Goal: Task Accomplishment & Management: Use online tool/utility

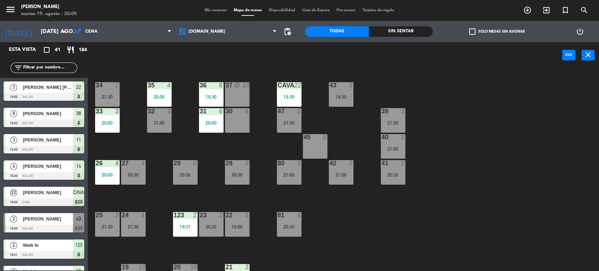
click at [405, 32] on div "Sin sentar" at bounding box center [401, 31] width 64 height 11
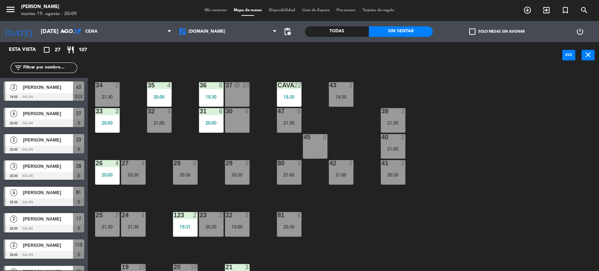
click at [485, 32] on label "check_box_outline_blank Solo mesas sin asignar" at bounding box center [496, 31] width 55 height 6
click at [497, 32] on input "check_box_outline_blank Solo mesas sin asignar" at bounding box center [497, 32] width 0 height 0
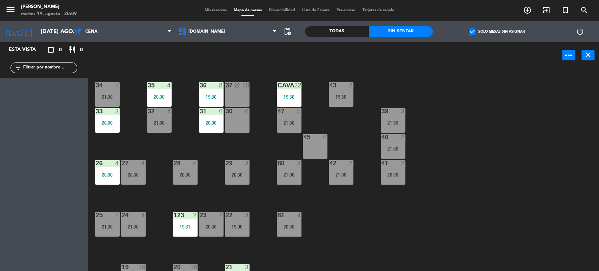
click at [351, 30] on div "Todas" at bounding box center [337, 31] width 64 height 11
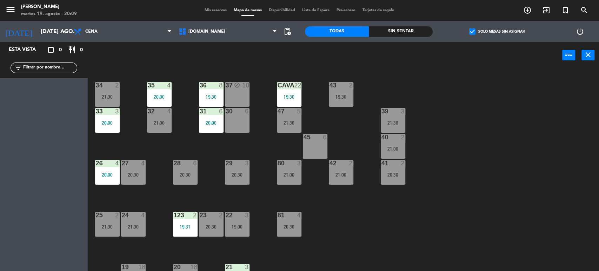
click at [486, 28] on label "check_box Solo mesas sin asignar" at bounding box center [496, 31] width 55 height 6
click at [497, 32] on input "check_box Solo mesas sin asignar" at bounding box center [497, 32] width 0 height 0
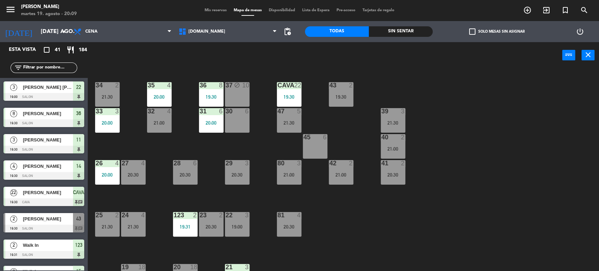
click at [505, 215] on div "34 2 21:30 35 4 20:00 36 8 19:30 43 2 19:30 37 block 10 CAVA 22 19:30 33 3 20:0…" at bounding box center [346, 170] width 505 height 203
click at [524, 8] on icon "add_circle_outline" at bounding box center [527, 10] width 8 height 8
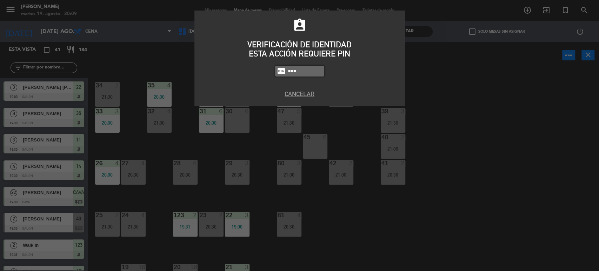
type input "3871"
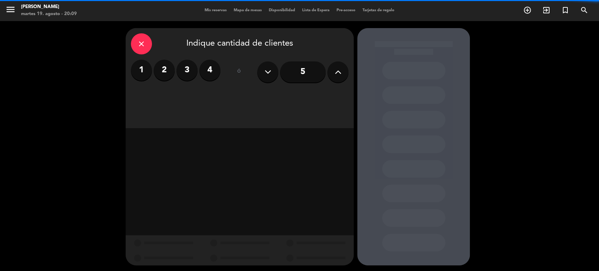
click at [349, 75] on div "close Indique cantidad de clientes 1 2 3 4 ó 5" at bounding box center [240, 78] width 228 height 100
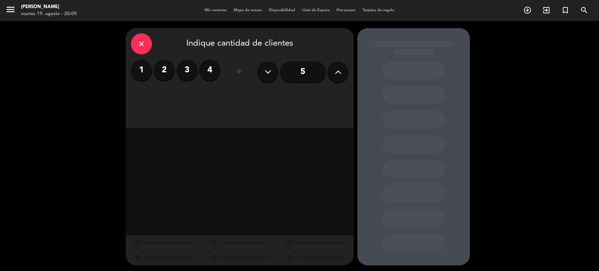
click at [347, 75] on button at bounding box center [337, 71] width 21 height 21
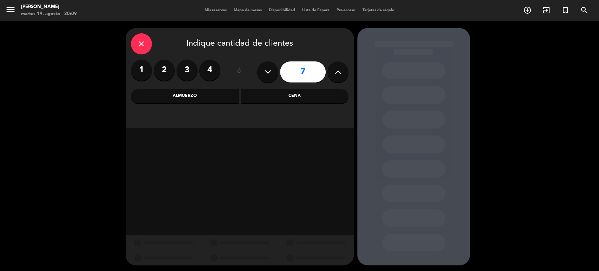
click at [345, 75] on button at bounding box center [337, 71] width 21 height 21
click at [272, 77] on button at bounding box center [267, 71] width 21 height 21
type input "7"
click at [296, 94] on div "Cena" at bounding box center [295, 96] width 108 height 14
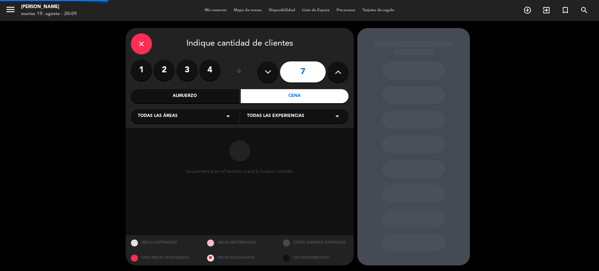
click at [215, 106] on div "close Indique cantidad de clientes 1 2 3 4 ó 7 Almuerzo Cena Todas las áreas ar…" at bounding box center [240, 78] width 228 height 100
click at [212, 110] on div "Todas las áreas arrow_drop_down" at bounding box center [185, 116] width 108 height 14
click at [151, 154] on div "SALON" at bounding box center [185, 154] width 94 height 7
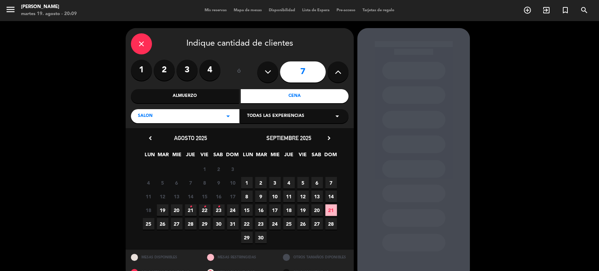
click at [190, 210] on icon "•" at bounding box center [191, 206] width 2 height 11
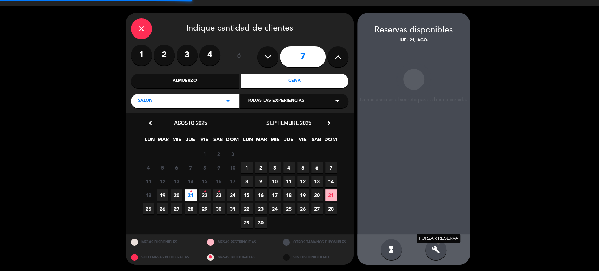
click at [433, 249] on icon "build" at bounding box center [436, 249] width 8 height 8
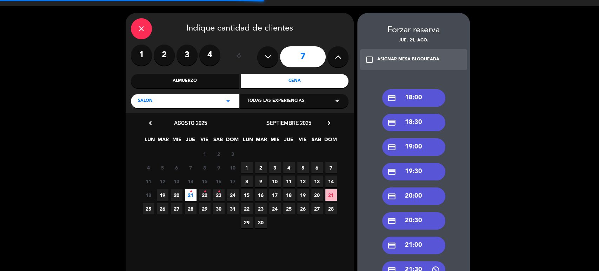
scroll to position [93, 0]
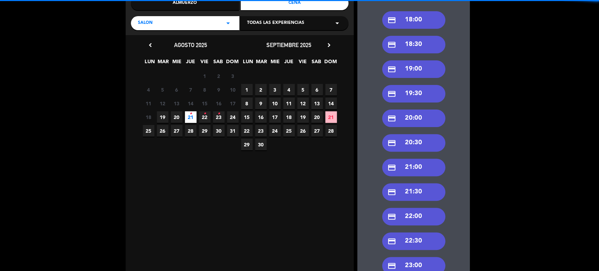
click at [418, 190] on div "credit_card 21:30" at bounding box center [413, 192] width 63 height 18
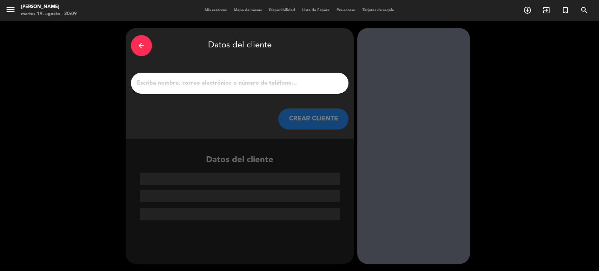
scroll to position [0, 0]
click at [207, 88] on div at bounding box center [240, 83] width 218 height 21
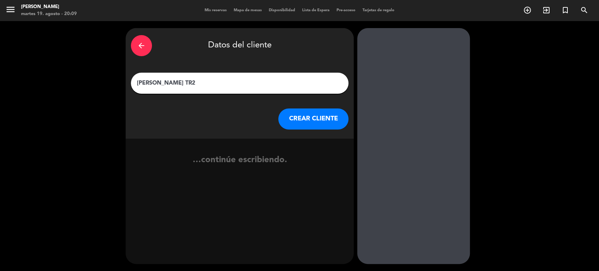
type input "[PERSON_NAME] TR2"
click at [317, 119] on button "CREAR CLIENTE" at bounding box center [313, 118] width 70 height 21
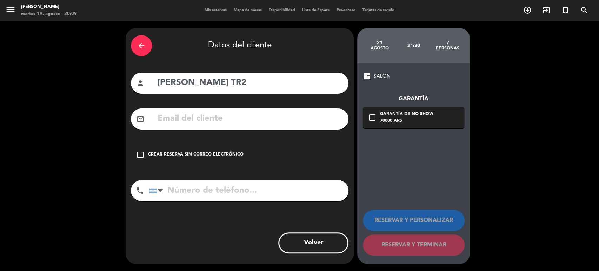
click at [266, 150] on div "check_box_outline_blank Crear reserva sin correo electrónico" at bounding box center [240, 154] width 218 height 21
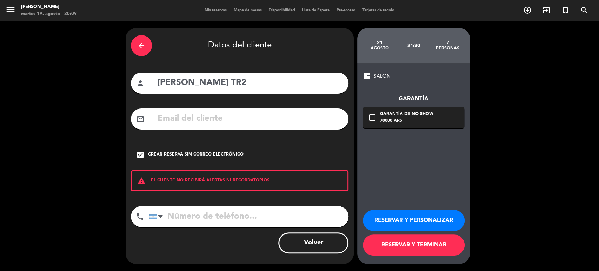
click at [412, 244] on button "RESERVAR Y TERMINAR" at bounding box center [414, 244] width 102 height 21
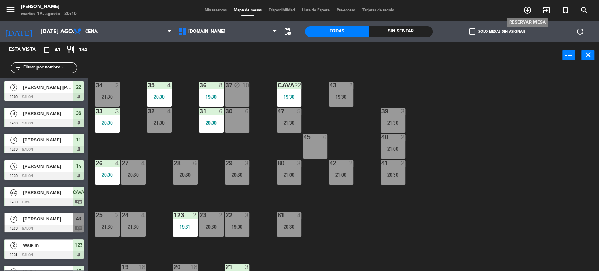
click at [528, 8] on icon "add_circle_outline" at bounding box center [527, 10] width 8 height 8
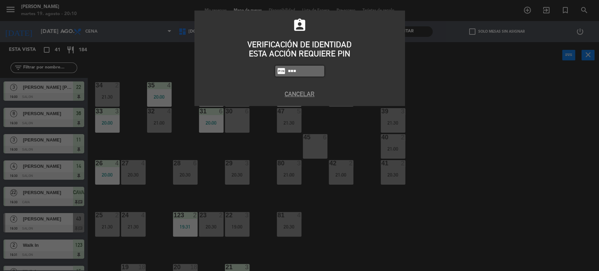
type input "3871"
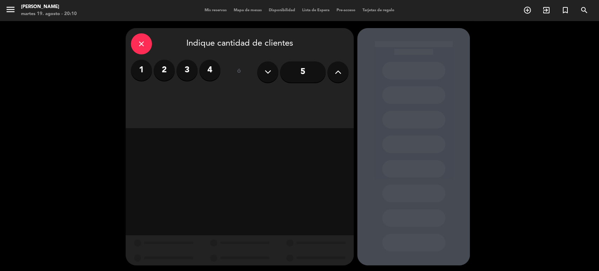
click at [348, 70] on button at bounding box center [337, 71] width 21 height 21
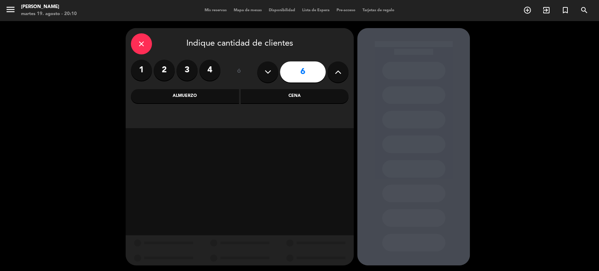
click at [344, 70] on button at bounding box center [337, 71] width 21 height 21
click at [345, 70] on button at bounding box center [337, 71] width 21 height 21
click at [346, 70] on button at bounding box center [337, 71] width 21 height 21
type input "10"
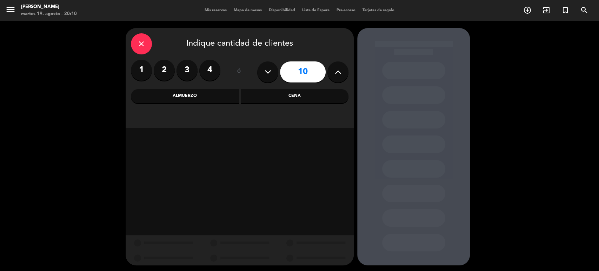
click at [292, 104] on div "close Indique cantidad de clientes 1 2 3 4 ó 10 Almuerzo Cena" at bounding box center [240, 78] width 228 height 100
click at [297, 98] on div "Cena" at bounding box center [295, 96] width 108 height 14
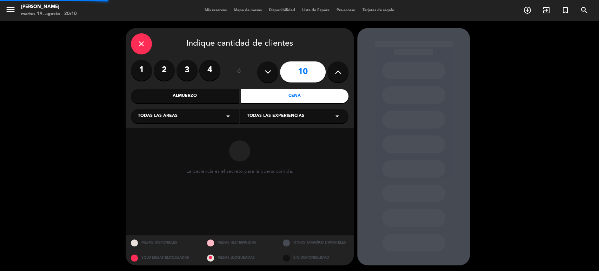
click at [135, 130] on div "La paciencia es el secreto para la buena comida." at bounding box center [240, 181] width 228 height 107
click at [150, 124] on div "close Indique cantidad de clientes 1 2 3 4 ó 10 Almuerzo Cena Todas las áreas a…" at bounding box center [240, 78] width 228 height 100
click at [156, 123] on div "Todas las áreas arrow_drop_down" at bounding box center [185, 116] width 108 height 14
click at [161, 149] on div "CAVA DECK SALON" at bounding box center [185, 139] width 108 height 51
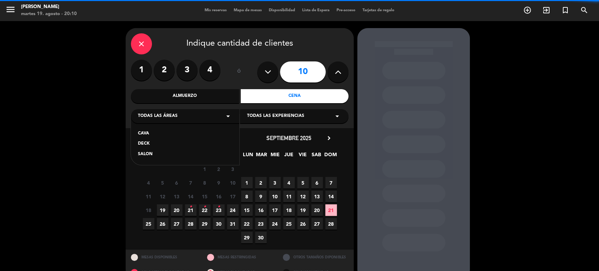
click at [161, 152] on div "SALON" at bounding box center [185, 154] width 94 height 7
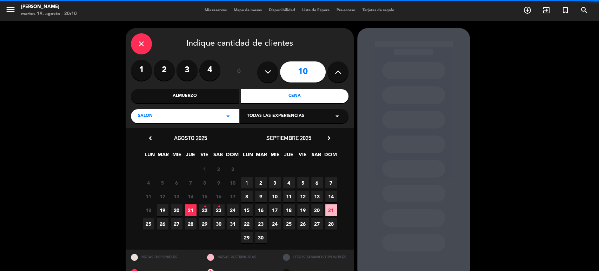
click at [158, 207] on span "19" at bounding box center [163, 210] width 12 height 12
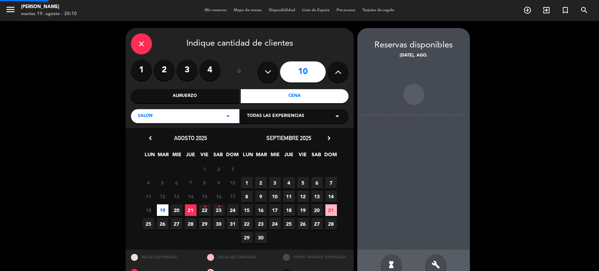
scroll to position [15, 0]
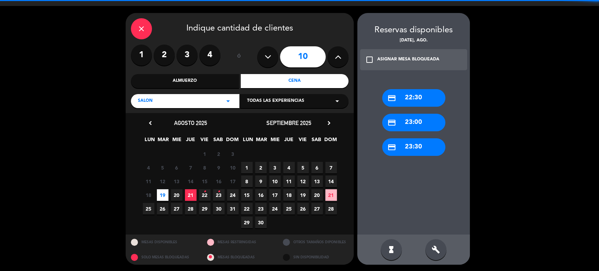
click at [444, 253] on div "build" at bounding box center [435, 249] width 21 height 21
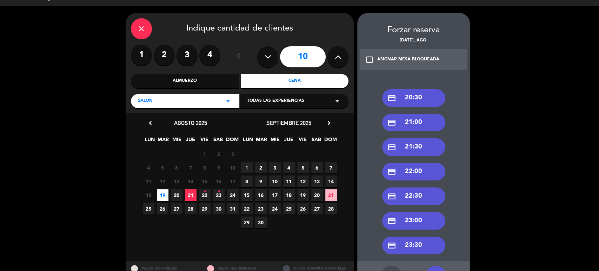
click at [416, 126] on div "credit_card 21:00" at bounding box center [413, 123] width 63 height 18
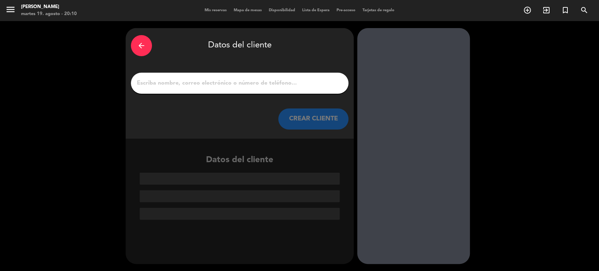
click at [216, 82] on input "1" at bounding box center [239, 83] width 207 height 10
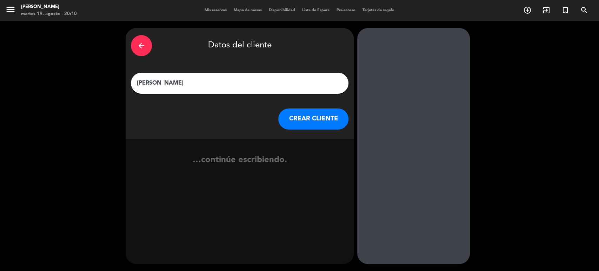
type input "[PERSON_NAME]"
click at [323, 125] on button "CREAR CLIENTE" at bounding box center [313, 118] width 70 height 21
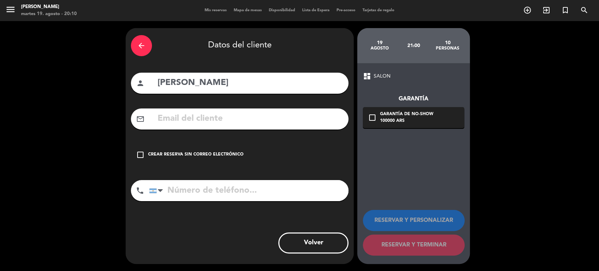
click at [274, 145] on div "check_box_outline_blank Crear reserva sin correo electrónico" at bounding box center [240, 154] width 218 height 21
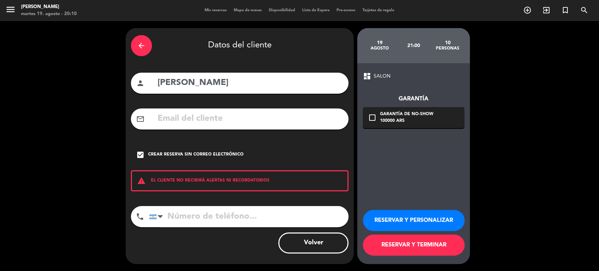
click at [409, 240] on button "RESERVAR Y TERMINAR" at bounding box center [414, 244] width 102 height 21
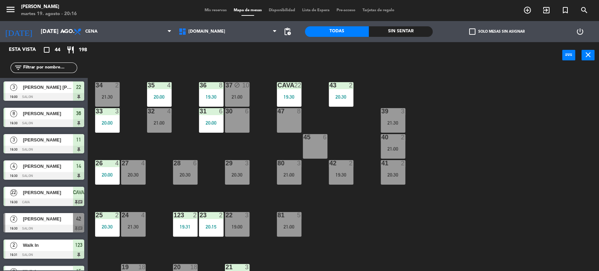
click at [516, 118] on div "34 2 21:30 35 4 20:00 36 8 19:30 43 2 20:30 37 block 10 21:00 CAVA 22 19:30 33 …" at bounding box center [346, 170] width 505 height 203
click at [102, 223] on div "25 2 20:30" at bounding box center [107, 224] width 25 height 25
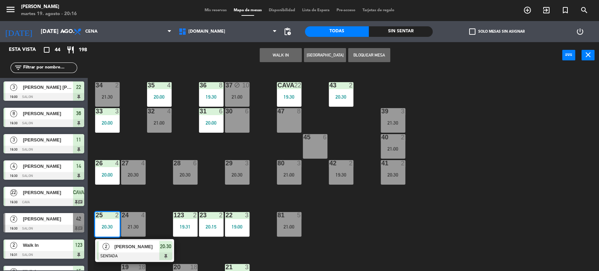
drag, startPoint x: 409, startPoint y: 232, endPoint x: 327, endPoint y: 171, distance: 102.1
click at [410, 229] on div "34 2 21:30 35 4 20:00 36 8 19:30 43 2 20:30 37 block 10 21:00 CAVA 22 19:30 33 …" at bounding box center [346, 170] width 505 height 203
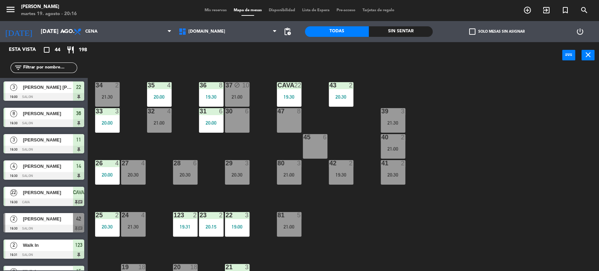
click at [325, 168] on div "34 2 21:30 35 4 20:00 36 8 19:30 43 2 20:30 37 block 10 21:00 CAVA 22 19:30 33 …" at bounding box center [346, 170] width 505 height 203
click at [352, 181] on div "42 2 19:30" at bounding box center [341, 172] width 25 height 25
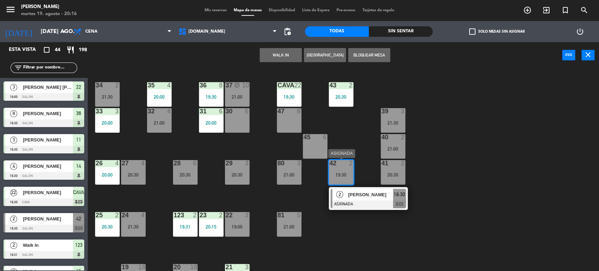
click at [357, 194] on div "2 [PERSON_NAME] ASIGNADA 19:30 chat" at bounding box center [368, 198] width 89 height 23
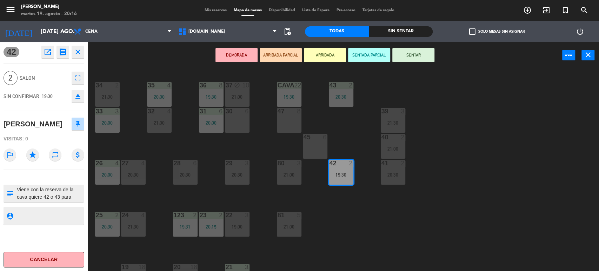
click at [79, 97] on icon "eject" at bounding box center [78, 96] width 8 height 8
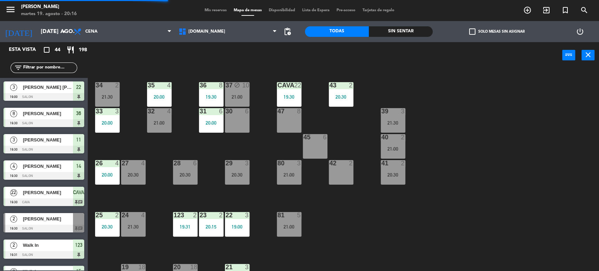
click at [212, 12] on span "Mis reservas" at bounding box center [215, 10] width 29 height 4
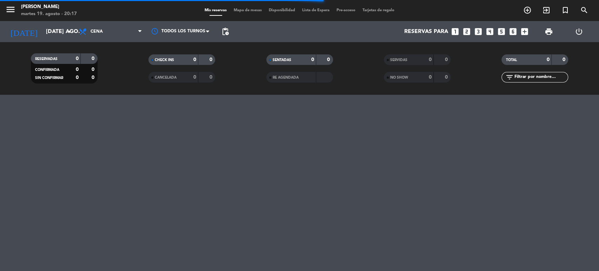
click at [555, 74] on input "text" at bounding box center [540, 77] width 54 height 8
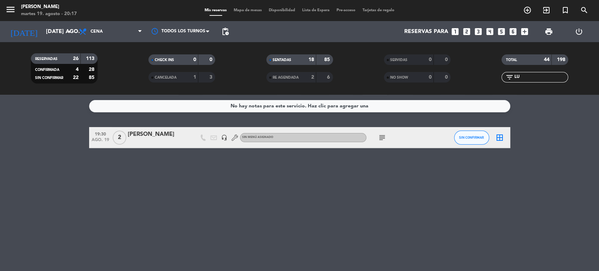
type input "LU"
click at [166, 132] on div "[PERSON_NAME]" at bounding box center [158, 134] width 60 height 9
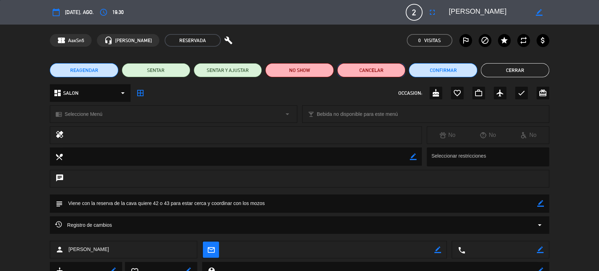
click at [363, 69] on button "Cancelar" at bounding box center [371, 70] width 68 height 14
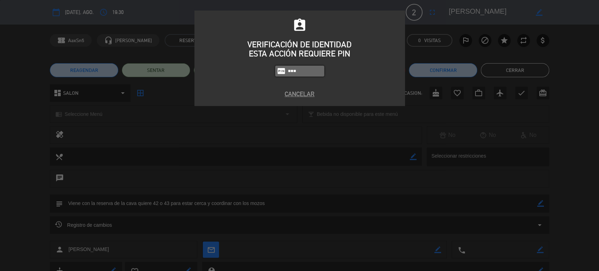
type input "3871"
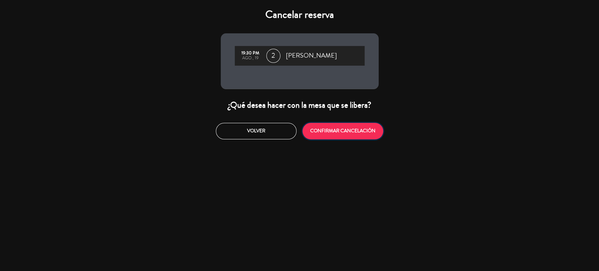
click at [327, 129] on button "CONFIRMAR CANCELACIÓN" at bounding box center [343, 131] width 81 height 16
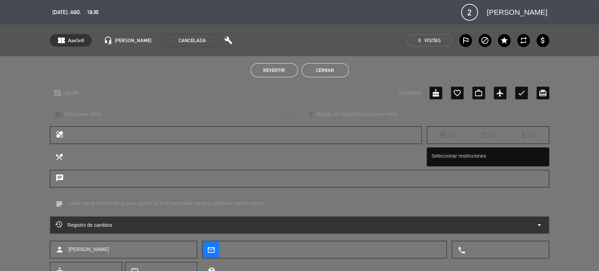
click at [328, 69] on button "Cerrar" at bounding box center [324, 70] width 47 height 14
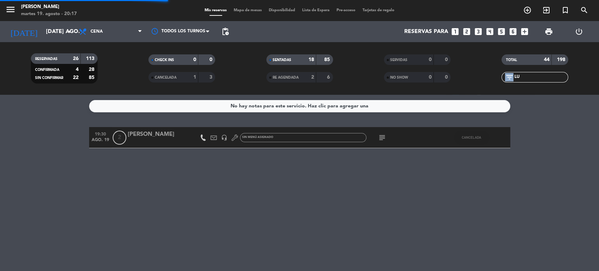
drag, startPoint x: 555, startPoint y: 72, endPoint x: 502, endPoint y: 72, distance: 53.7
click at [502, 72] on input-outlined "filter_list LU" at bounding box center [535, 77] width 67 height 11
click at [527, 74] on input "LU" at bounding box center [540, 77] width 54 height 8
drag, startPoint x: 530, startPoint y: 75, endPoint x: 456, endPoint y: 73, distance: 74.4
click at [460, 73] on div "RESERVADAS 26 113 CONFIRMADA 4 28 SIN CONFIRMAR 22 85 CHECK INS 0 0 CANCELADA 1…" at bounding box center [299, 68] width 599 height 39
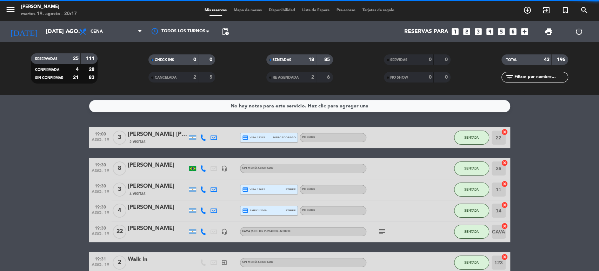
scroll to position [156, 0]
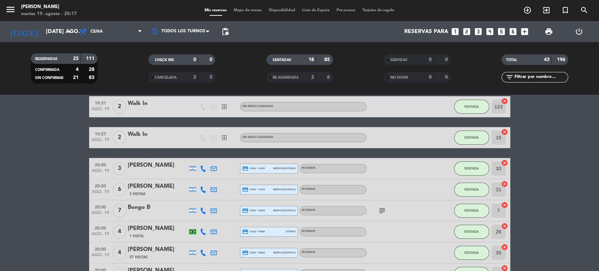
click at [254, 11] on span "Mapa de mesas" at bounding box center [247, 10] width 35 height 4
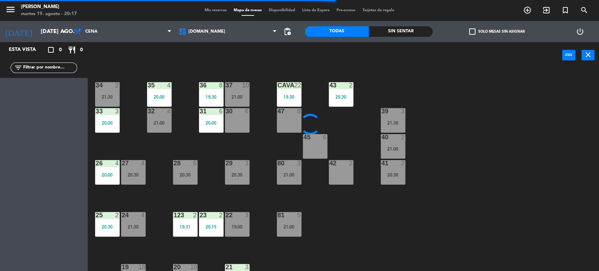
click at [485, 71] on div "34 2 21:30 35 4 20:00 36 8 19:30 43 2 20:30 37 10 21:00 CAVA 22 19:30 33 3 20:0…" at bounding box center [346, 170] width 505 height 203
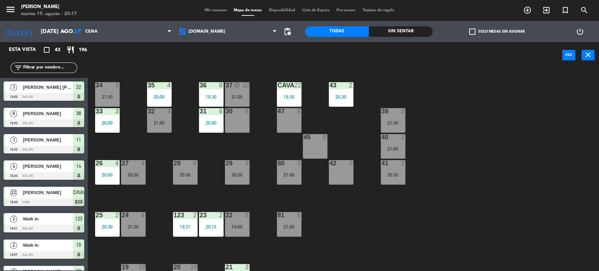
click at [411, 32] on div "Sin sentar" at bounding box center [401, 31] width 64 height 11
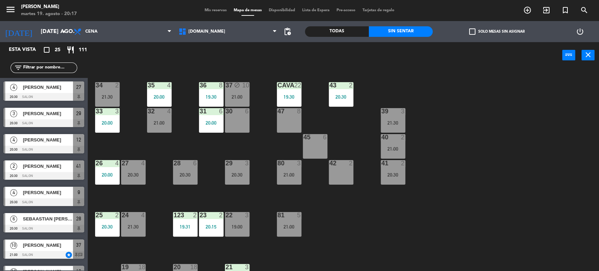
click at [493, 29] on label "check_box_outline_blank Solo mesas sin asignar" at bounding box center [496, 31] width 55 height 6
click at [497, 32] on input "check_box_outline_blank Solo mesas sin asignar" at bounding box center [497, 32] width 0 height 0
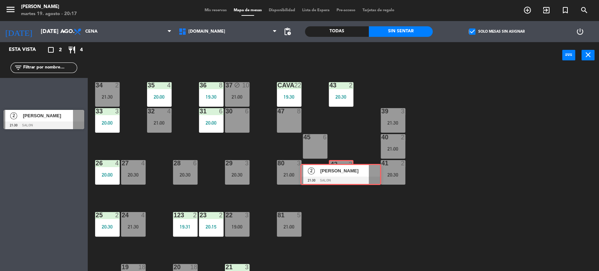
drag, startPoint x: 238, startPoint y: 150, endPoint x: 335, endPoint y: 177, distance: 101.0
click at [335, 177] on div "Esta vista crop_square 2 restaurant 4 filter_list 2 [PERSON_NAME] 21:30 SALON 2…" at bounding box center [299, 157] width 599 height 230
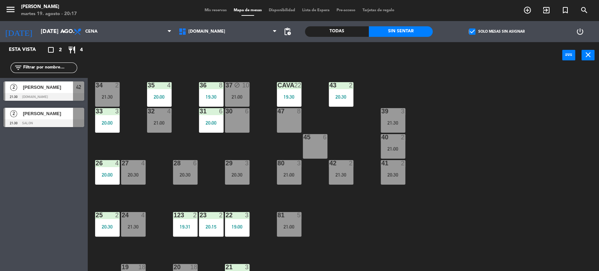
click at [377, 209] on div "34 2 21:30 35 4 20:00 36 8 19:30 43 2 20:30 37 block 10 21:00 CAVA 22 19:30 33 …" at bounding box center [346, 170] width 505 height 203
click at [475, 31] on span "check_box" at bounding box center [472, 31] width 6 height 6
click at [497, 32] on input "check_box Solo mesas sin asignar" at bounding box center [497, 32] width 0 height 0
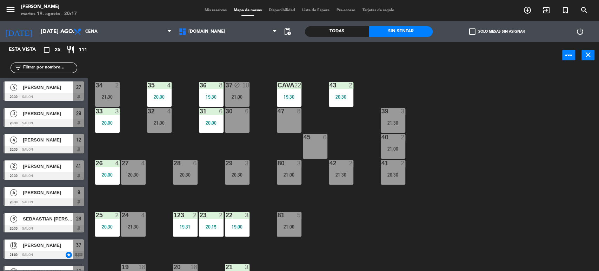
click at [400, 145] on div "40 2 21:00" at bounding box center [393, 146] width 25 height 25
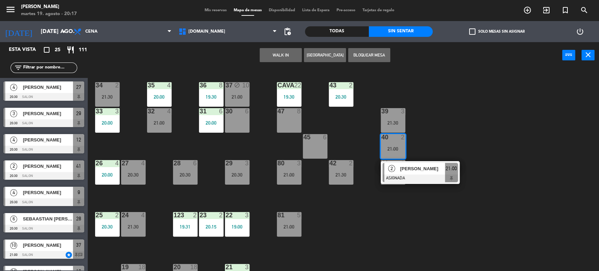
click at [449, 130] on div "34 2 21:30 35 4 20:00 36 8 19:30 43 2 20:30 37 block 10 21:00 CAVA 22 19:30 33 …" at bounding box center [346, 170] width 505 height 203
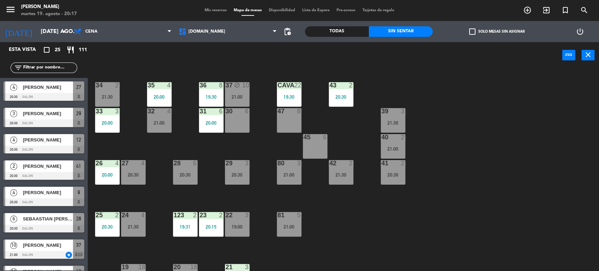
click at [245, 116] on div "30 6" at bounding box center [237, 120] width 25 height 25
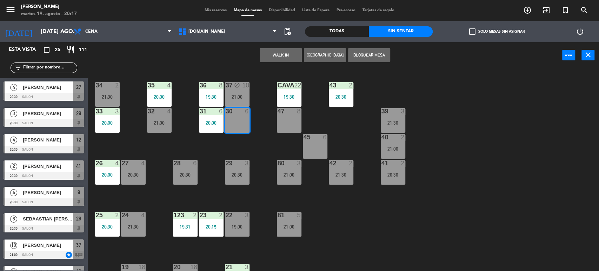
click at [189, 159] on div "34 2 21:30 35 4 20:00 36 8 19:30 43 2 20:30 37 block 10 21:00 CAVA 22 19:30 33 …" at bounding box center [346, 170] width 505 height 203
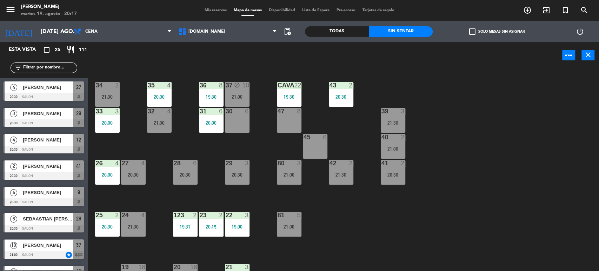
click at [188, 160] on div at bounding box center [185, 163] width 12 height 6
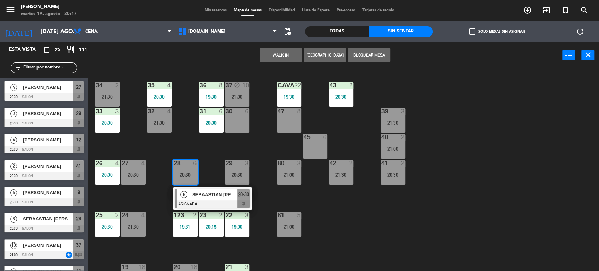
click at [292, 113] on div at bounding box center [289, 111] width 12 height 6
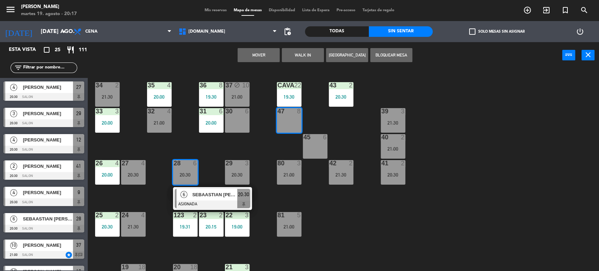
click at [258, 59] on button "Mover" at bounding box center [259, 55] width 42 height 14
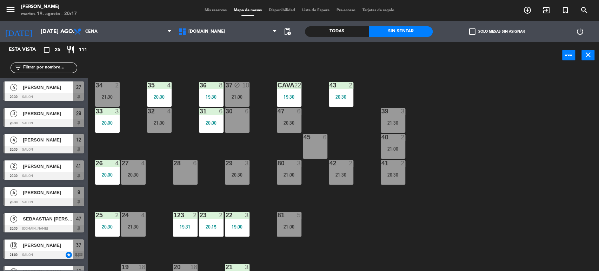
click at [498, 31] on label "check_box_outline_blank Solo mesas sin asignar" at bounding box center [496, 31] width 55 height 6
click at [497, 32] on input "check_box_outline_blank Solo mesas sin asignar" at bounding box center [497, 32] width 0 height 0
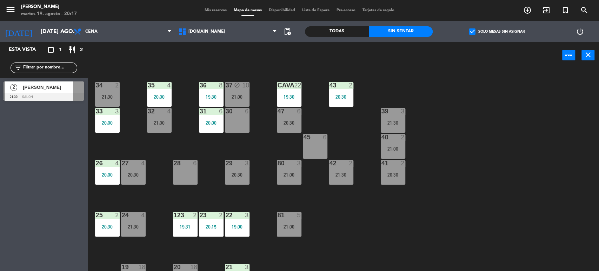
click at [498, 31] on label "check_box Solo mesas sin asignar" at bounding box center [496, 31] width 55 height 6
click at [497, 32] on input "check_box Solo mesas sin asignar" at bounding box center [497, 32] width 0 height 0
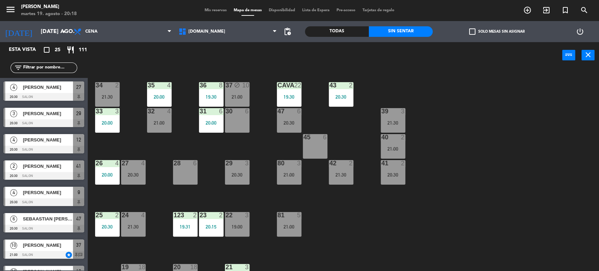
click at [340, 27] on div "Todas" at bounding box center [337, 31] width 64 height 11
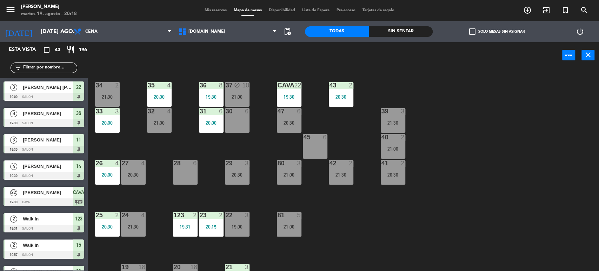
click at [49, 66] on input "text" at bounding box center [49, 68] width 54 height 8
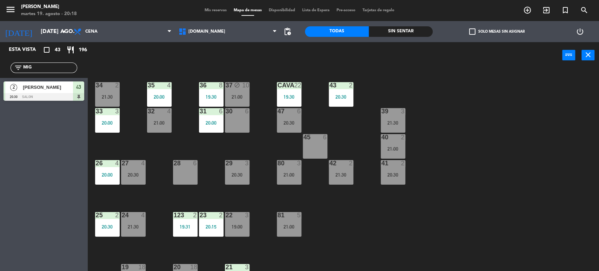
type input "MIG"
click at [7, 105] on div "Esta vista crop_square 43 restaurant 196 filter_list MIG 2 [PERSON_NAME] 20:30 …" at bounding box center [44, 156] width 88 height 229
click at [62, 93] on div at bounding box center [44, 97] width 81 height 8
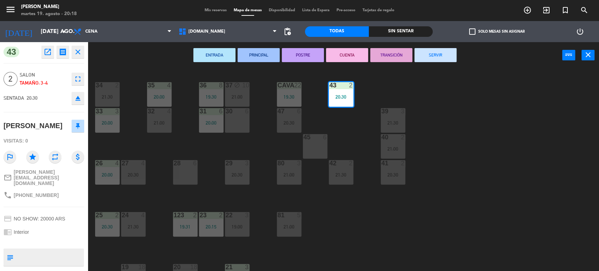
click at [598, 184] on div "34 2 21:30 35 4 20:00 36 8 19:30 43 2 20:30 37 block 10 21:00 CAVA 22 19:30 33 …" at bounding box center [346, 170] width 505 height 203
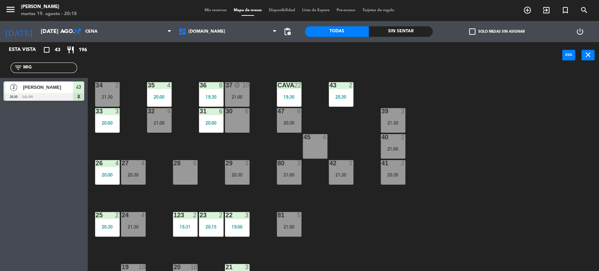
click at [473, 108] on div "34 2 21:30 35 4 20:00 36 8 19:30 43 2 20:30 37 block 10 21:00 CAVA 22 19:30 33 …" at bounding box center [346, 170] width 505 height 203
drag, startPoint x: 47, startPoint y: 72, endPoint x: 0, endPoint y: 78, distance: 47.1
click at [0, 78] on div "Esta vista crop_square 43 restaurant 196 filter_list MIG 2 [PERSON_NAME] 20:30 …" at bounding box center [44, 73] width 88 height 62
click at [17, 75] on div "filter_list MIG" at bounding box center [44, 68] width 88 height 20
drag, startPoint x: 44, startPoint y: 75, endPoint x: 12, endPoint y: 71, distance: 31.5
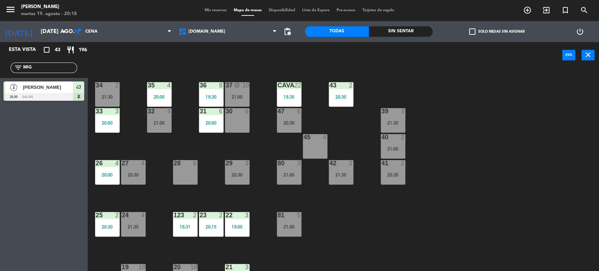
click at [1, 74] on div "filter_list MIG" at bounding box center [44, 68] width 88 height 20
drag, startPoint x: 33, startPoint y: 69, endPoint x: 43, endPoint y: 67, distance: 10.6
click at [33, 69] on input "MIG" at bounding box center [49, 68] width 54 height 8
drag, startPoint x: 43, startPoint y: 67, endPoint x: 0, endPoint y: 82, distance: 45.7
click at [0, 82] on div "Esta vista crop_square 43 restaurant 196 filter_list MIG 2 [PERSON_NAME] 20:30 …" at bounding box center [44, 73] width 88 height 62
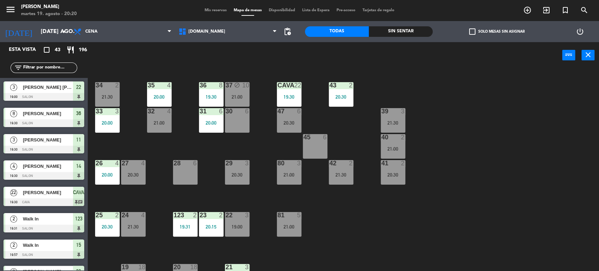
click at [57, 69] on input "text" at bounding box center [49, 68] width 54 height 8
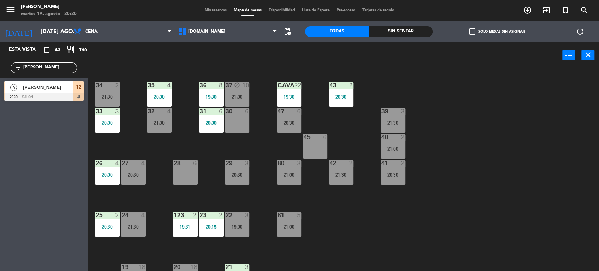
type input "[PERSON_NAME]"
click at [0, 202] on div "Esta vista crop_square 43 restaurant 196 filter_list [PERSON_NAME] 4 [PERSON_NA…" at bounding box center [44, 156] width 88 height 229
click at [30, 93] on div at bounding box center [44, 97] width 81 height 8
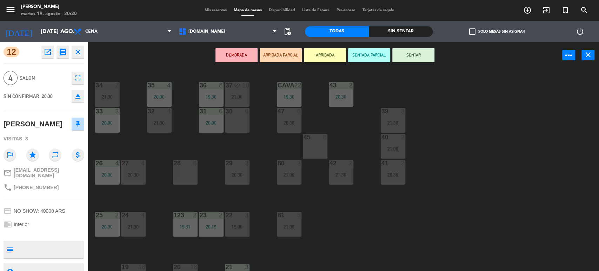
click at [272, 133] on div "34 2 21:30 35 4 20:00 36 8 19:30 43 2 20:30 37 block 10 21:00 CAVA 22 19:30 33 …" at bounding box center [346, 170] width 505 height 203
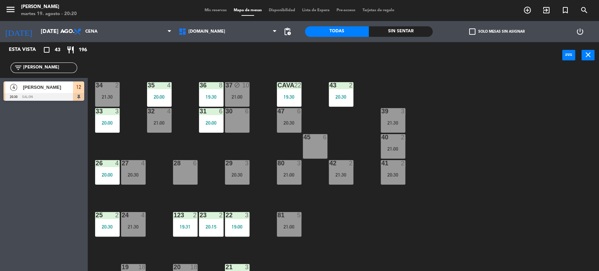
click at [238, 168] on div "29 3 20:30" at bounding box center [237, 172] width 25 height 25
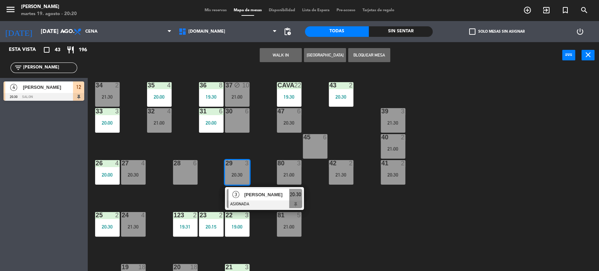
click at [254, 151] on div "34 2 21:30 35 4 20:00 36 8 19:30 43 2 20:30 37 block 10 21:00 CAVA 22 19:30 33 …" at bounding box center [346, 170] width 505 height 203
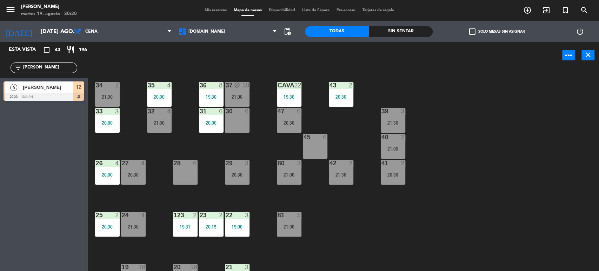
click at [65, 99] on div at bounding box center [44, 97] width 81 height 8
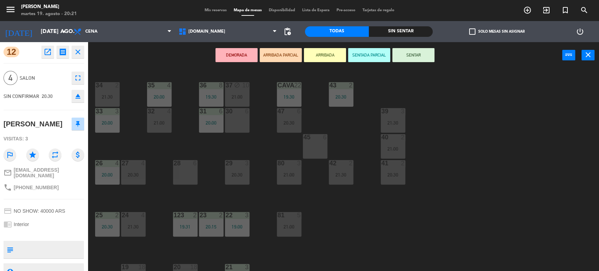
click at [240, 179] on div "29 3 20:30" at bounding box center [237, 172] width 25 height 25
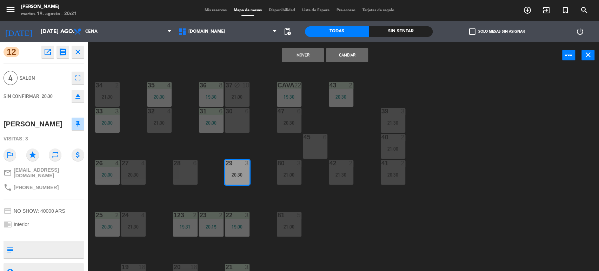
click at [339, 56] on button "Cambiar" at bounding box center [347, 55] width 42 height 14
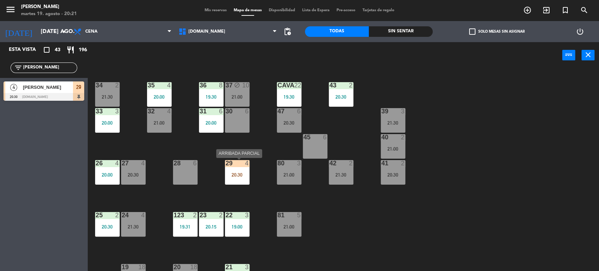
click at [245, 178] on div "29 4 20:30" at bounding box center [237, 172] width 25 height 25
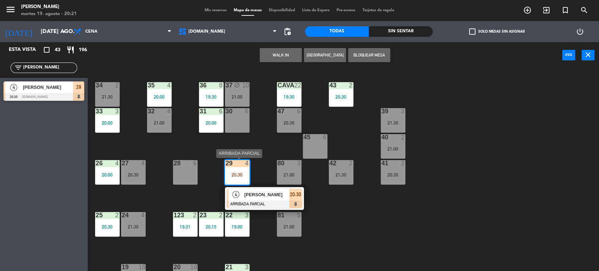
click at [260, 197] on span "[PERSON_NAME]" at bounding box center [266, 194] width 45 height 7
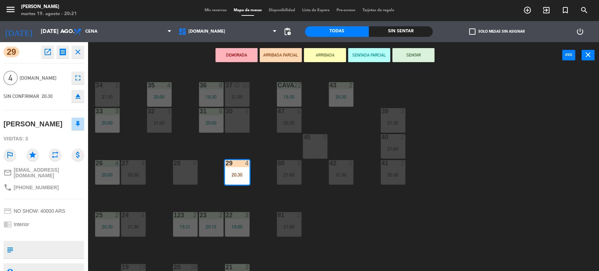
click at [415, 49] on button "SENTAR" at bounding box center [413, 55] width 42 height 14
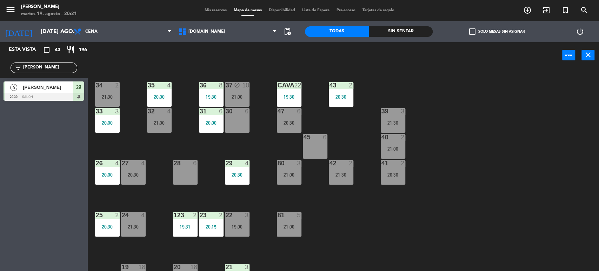
drag, startPoint x: 52, startPoint y: 70, endPoint x: 8, endPoint y: 69, distance: 43.2
click at [8, 69] on div "filter_list [PERSON_NAME]" at bounding box center [44, 68] width 88 height 20
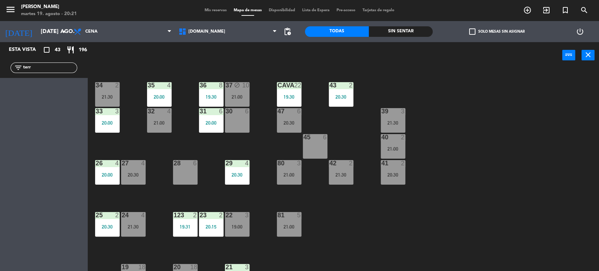
click at [0, 73] on div "filter_list terr" at bounding box center [44, 68] width 88 height 20
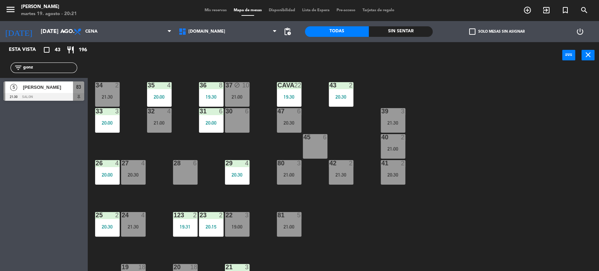
type input "gonz"
click at [0, 178] on div "Esta vista crop_square 43 restaurant 196 filter_list gonz 5 [PERSON_NAME] 21:30…" at bounding box center [44, 156] width 88 height 229
click at [51, 89] on span "[PERSON_NAME]" at bounding box center [48, 87] width 50 height 7
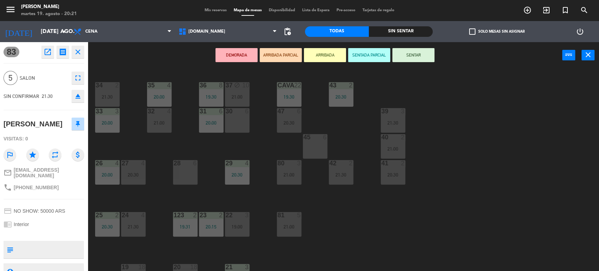
click at [232, 59] on button "DEMORADA" at bounding box center [236, 55] width 42 height 14
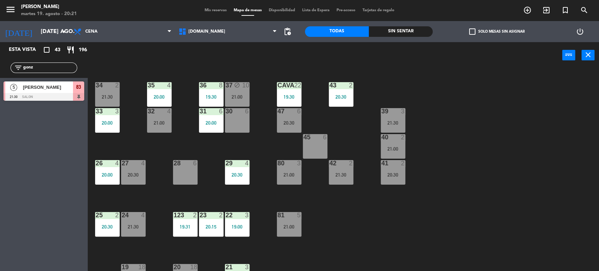
drag, startPoint x: 55, startPoint y: 68, endPoint x: 0, endPoint y: 82, distance: 56.9
click at [0, 82] on div "Esta vista crop_square 43 restaurant 196 filter_list gonz 5 [PERSON_NAME] 21:30…" at bounding box center [44, 73] width 88 height 62
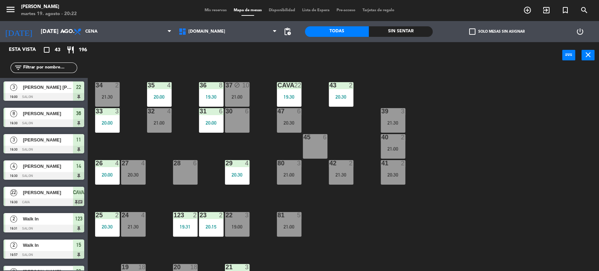
click at [456, 57] on div "power_input close" at bounding box center [325, 55] width 474 height 27
click at [49, 69] on input "text" at bounding box center [49, 68] width 54 height 8
click at [177, 100] on div "34 2 21:30 35 4 20:00 36 8 19:30 43 2 20:30 37 block 10 21:00 CAVA 22 19:30 33 …" at bounding box center [346, 170] width 505 height 203
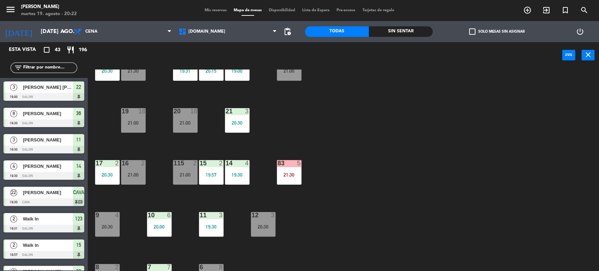
scroll to position [224, 0]
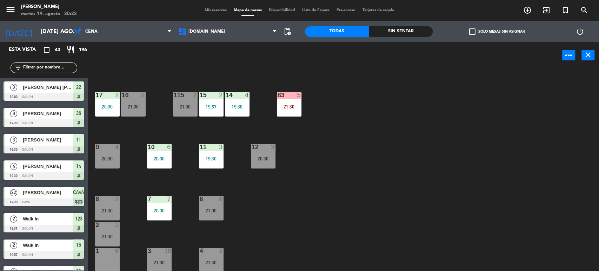
click at [289, 230] on div "34 2 21:30 35 4 20:00 36 8 19:30 43 2 20:30 37 block 10 21:00 CAVA 22 19:30 33 …" at bounding box center [346, 170] width 505 height 203
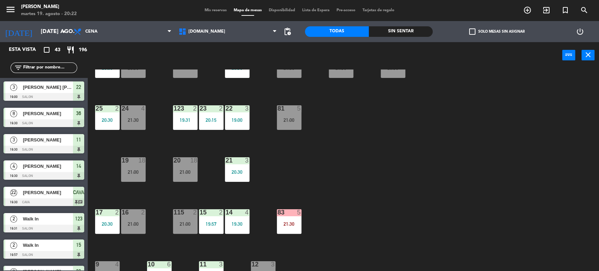
scroll to position [68, 0]
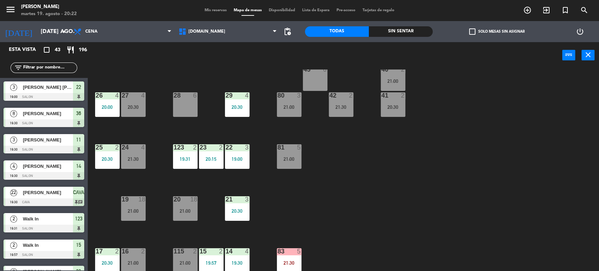
click at [145, 152] on div "24 4 21:30" at bounding box center [133, 156] width 25 height 25
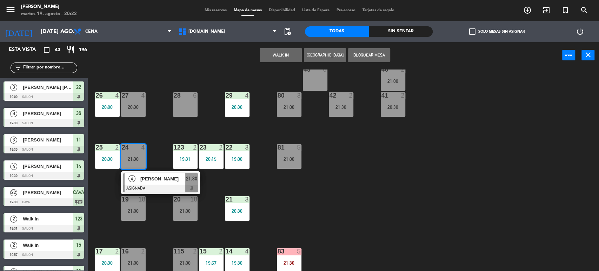
click at [195, 105] on div "28 6" at bounding box center [185, 104] width 25 height 25
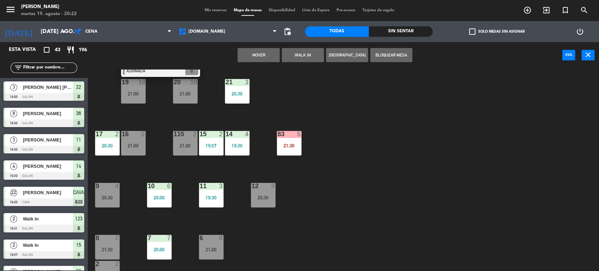
scroll to position [224, 0]
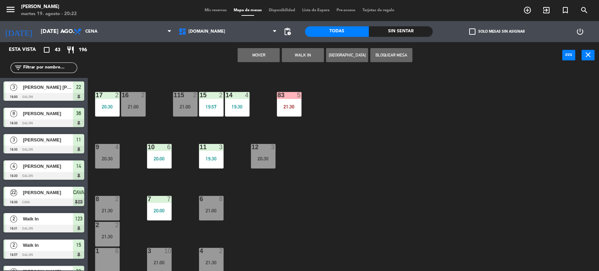
click at [400, 222] on div "34 2 21:30 35 4 20:00 36 8 19:30 43 2 20:30 37 block 10 21:00 CAVA 22 19:30 33 …" at bounding box center [346, 170] width 505 height 203
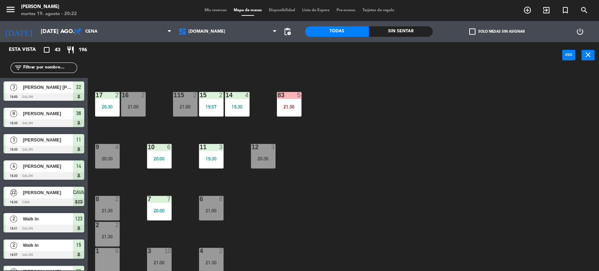
click at [205, 250] on div at bounding box center [211, 251] width 12 height 6
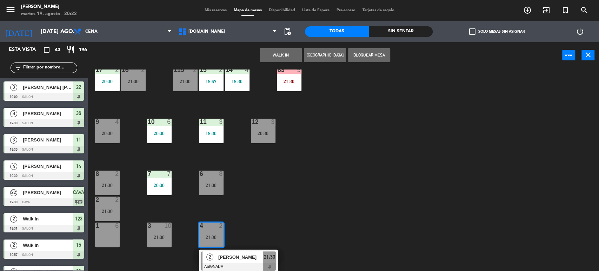
click at [271, 240] on div "34 2 21:30 35 4 20:00 36 8 19:30 43 2 20:30 37 block 10 21:00 CAVA 22 19:30 33 …" at bounding box center [346, 170] width 505 height 203
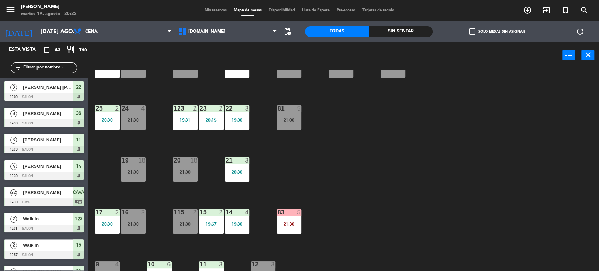
scroll to position [0, 0]
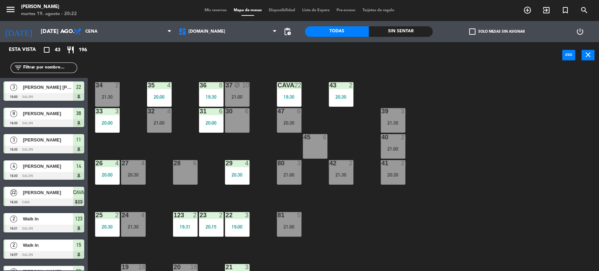
click at [316, 133] on div "34 2 21:30 35 4 20:00 36 8 19:30 43 2 20:30 37 block 10 21:00 CAVA 22 19:30 33 …" at bounding box center [346, 170] width 505 height 203
drag, startPoint x: 456, startPoint y: 224, endPoint x: 394, endPoint y: 174, distance: 79.4
click at [456, 224] on div "34 2 21:30 35 4 20:00 36 8 19:30 43 2 20:30 37 block 10 21:00 CAVA 22 19:30 33 …" at bounding box center [346, 170] width 505 height 203
click at [394, 172] on div "20:30" at bounding box center [393, 174] width 25 height 5
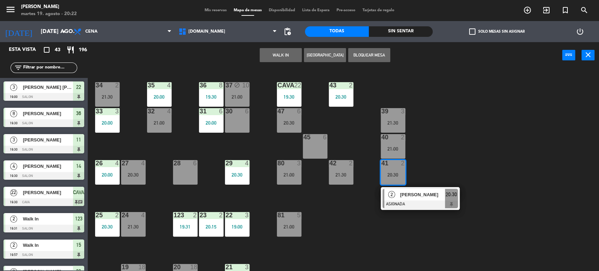
drag, startPoint x: 467, startPoint y: 145, endPoint x: 457, endPoint y: 145, distance: 10.2
click at [465, 145] on div "34 2 21:30 35 4 20:00 36 8 19:30 43 2 20:30 37 block 10 21:00 CAVA 22 19:30 33 …" at bounding box center [346, 170] width 505 height 203
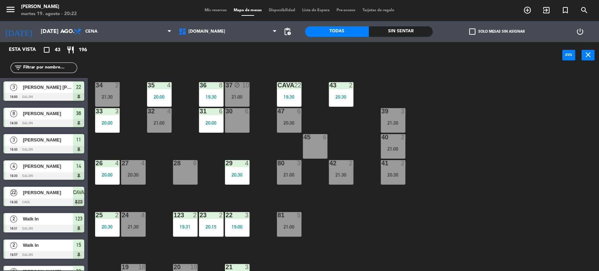
click at [383, 142] on div "40 2 21:00" at bounding box center [393, 146] width 25 height 25
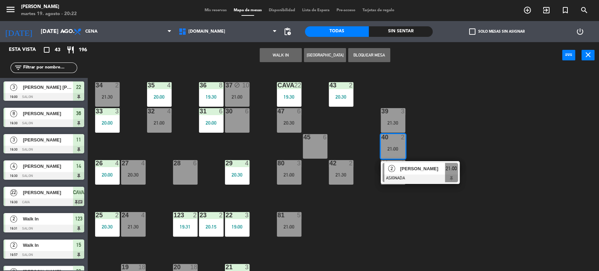
click at [144, 149] on div "34 2 21:30 35 4 20:00 36 8 19:30 43 2 20:30 37 block 10 21:00 CAVA 22 19:30 33 …" at bounding box center [346, 170] width 505 height 203
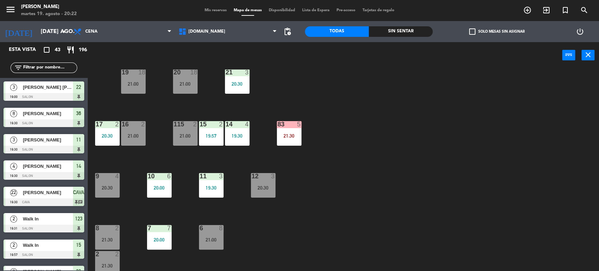
scroll to position [224, 0]
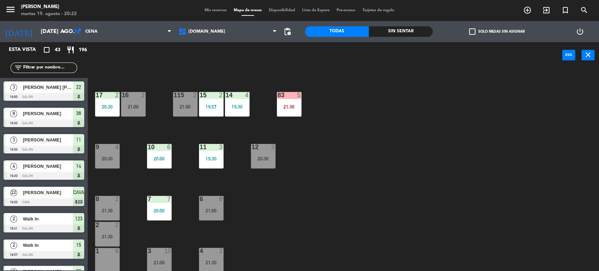
click at [109, 230] on div "2 2 21:30" at bounding box center [107, 234] width 25 height 25
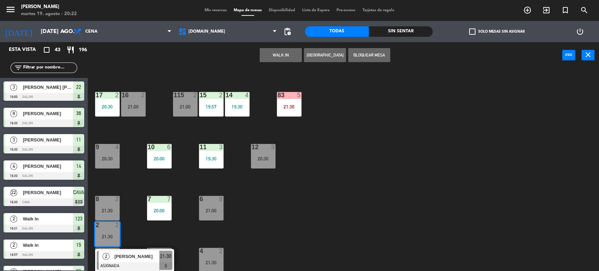
click at [128, 260] on span "[PERSON_NAME]" at bounding box center [136, 256] width 45 height 7
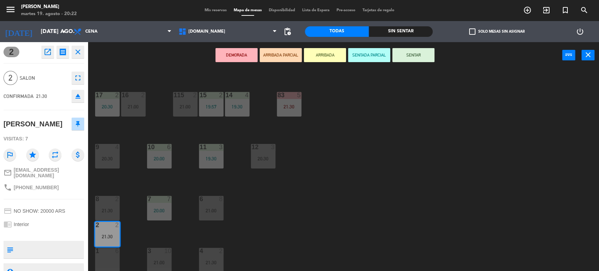
click at [75, 99] on icon "eject" at bounding box center [78, 96] width 8 height 8
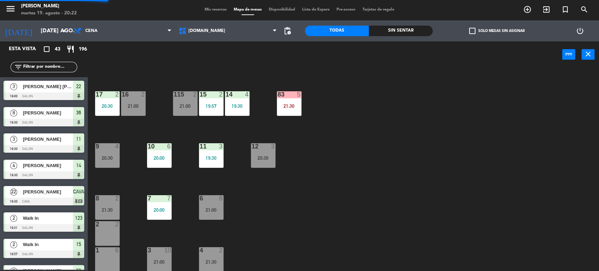
scroll to position [320, 0]
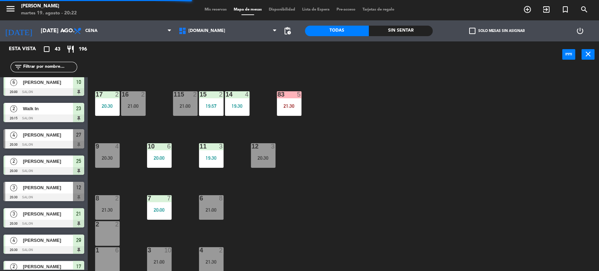
click at [107, 234] on div "2 2" at bounding box center [107, 233] width 25 height 25
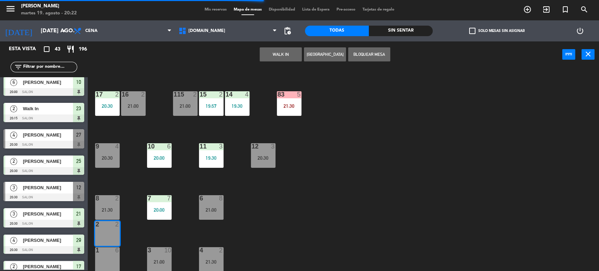
click at [281, 53] on button "WALK IN" at bounding box center [281, 54] width 42 height 14
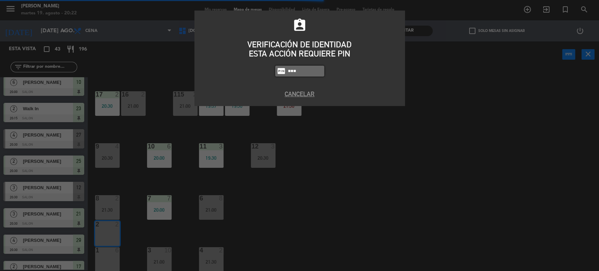
type input "3871"
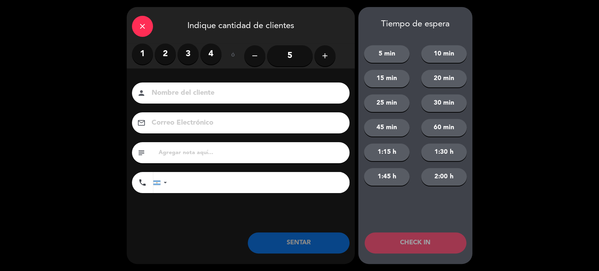
click at [159, 56] on label "2" at bounding box center [165, 54] width 21 height 21
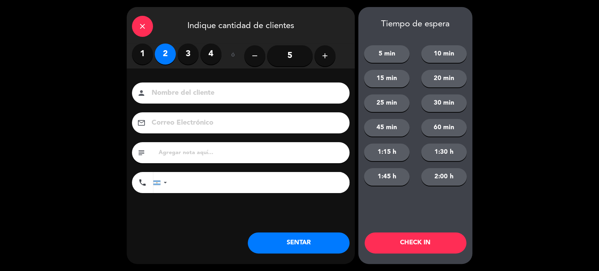
click at [299, 245] on button "SENTAR" at bounding box center [299, 242] width 102 height 21
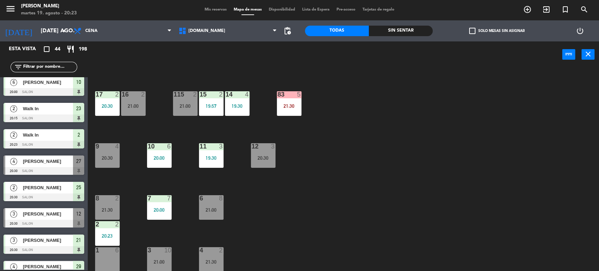
scroll to position [0, 0]
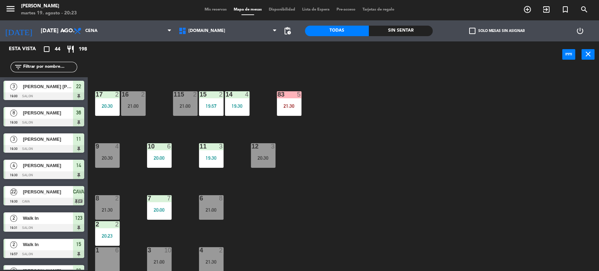
click at [58, 67] on input "text" at bounding box center [49, 67] width 54 height 8
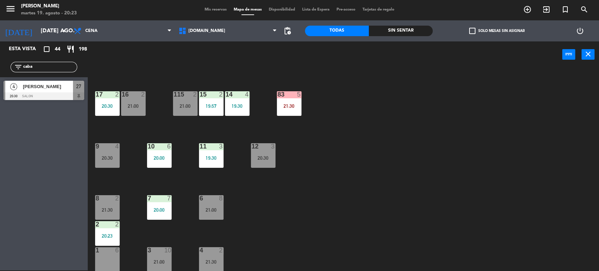
type input "caba"
click at [51, 220] on div "Esta vista crop_square 44 restaurant 198 filter_list caba 4 [PERSON_NAME] 20:30…" at bounding box center [44, 155] width 88 height 229
click at [68, 95] on div at bounding box center [44, 96] width 81 height 8
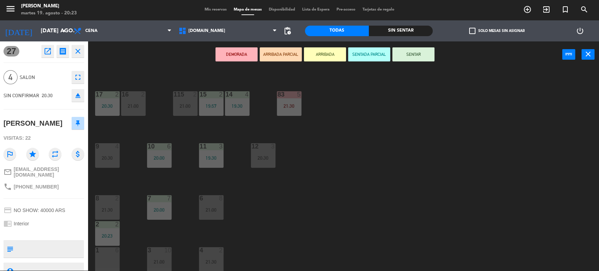
drag, startPoint x: 367, startPoint y: 235, endPoint x: 118, endPoint y: 200, distance: 251.6
click at [368, 235] on div "34 2 21:30 35 4 20:00 36 8 19:30 43 2 20:30 37 block 10 21:00 CAVA 22 19:30 33 …" at bounding box center [346, 170] width 505 height 203
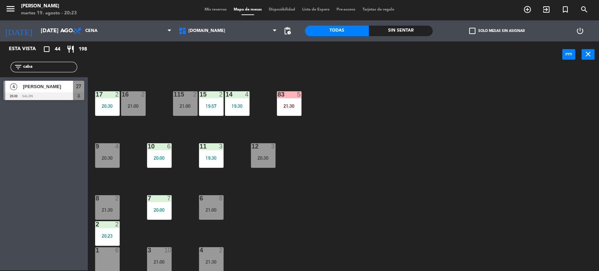
click at [114, 197] on div "2" at bounding box center [119, 198] width 12 height 6
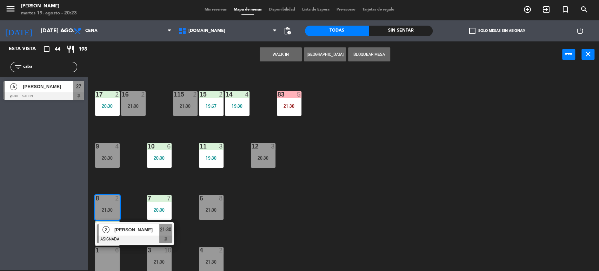
click at [309, 207] on div "34 2 21:30 35 4 20:00 36 8 19:30 43 2 20:30 37 block 10 21:00 CAVA 22 19:30 33 …" at bounding box center [346, 170] width 505 height 203
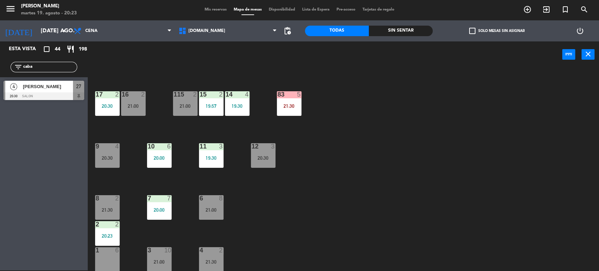
click at [115, 201] on div "8 2" at bounding box center [107, 198] width 25 height 7
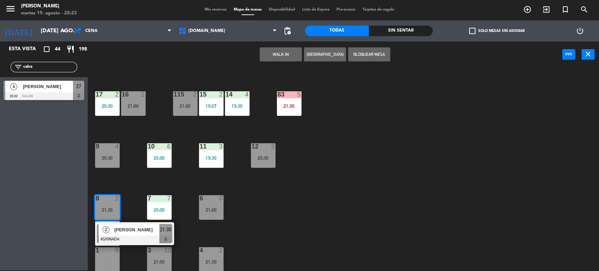
click at [307, 223] on div "34 2 21:30 35 4 20:00 36 8 19:30 43 2 20:30 37 block 10 21:00 CAVA 22 19:30 33 …" at bounding box center [346, 170] width 505 height 203
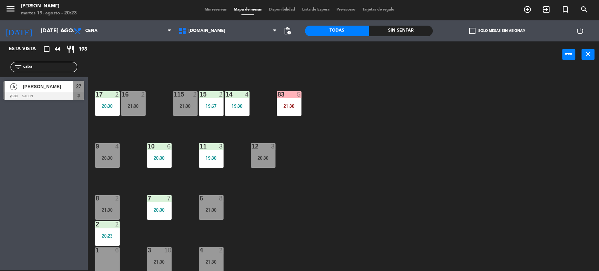
click at [109, 156] on div "20:30" at bounding box center [107, 157] width 25 height 5
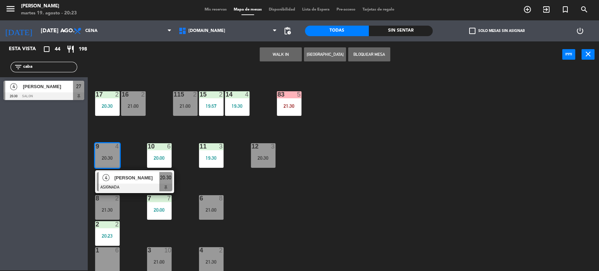
click at [108, 257] on div "1 6" at bounding box center [107, 259] width 25 height 25
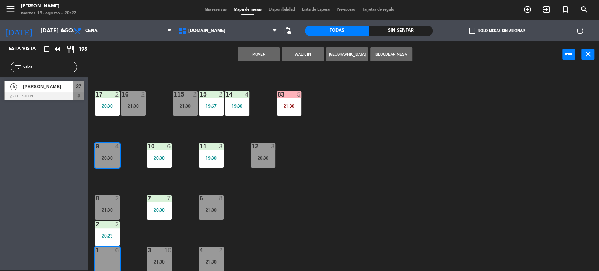
click at [263, 52] on button "Mover" at bounding box center [259, 54] width 42 height 14
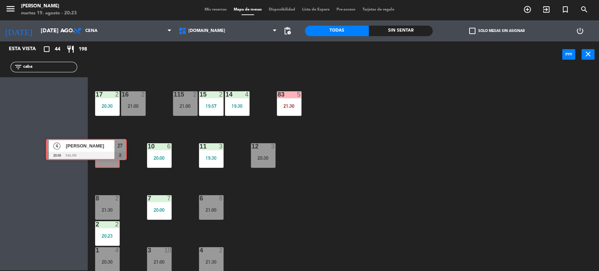
drag, startPoint x: 66, startPoint y: 89, endPoint x: 109, endPoint y: 148, distance: 72.4
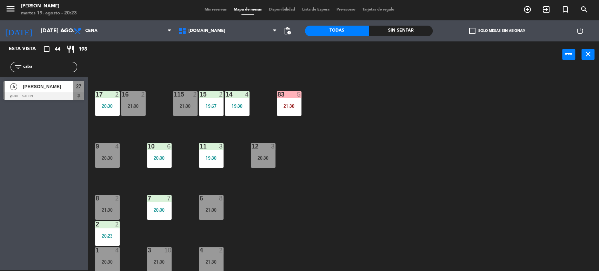
click at [440, 228] on div "34 2 21:30 35 4 20:00 36 8 19:30 43 2 20:30 37 block 10 21:00 CAVA 22 19:30 33 …" at bounding box center [346, 170] width 505 height 203
drag, startPoint x: 45, startPoint y: 64, endPoint x: 0, endPoint y: 65, distance: 44.9
click at [0, 64] on div "filter_list caba" at bounding box center [44, 67] width 88 height 20
click at [59, 100] on div "4 [PERSON_NAME] 20:30 SALON 9" at bounding box center [44, 90] width 88 height 26
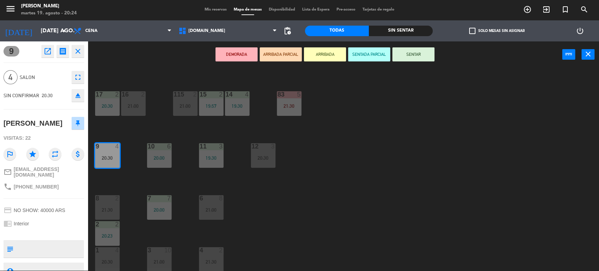
click at [281, 57] on button "ARRIBADA PARCIAL" at bounding box center [281, 54] width 42 height 14
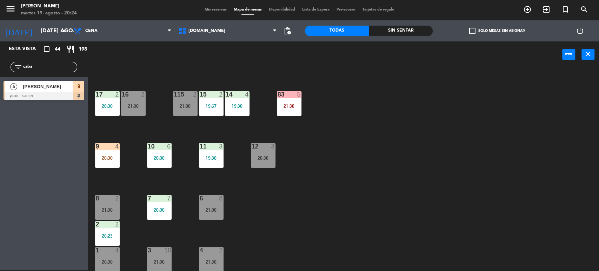
click at [99, 158] on div "20:30" at bounding box center [107, 157] width 25 height 5
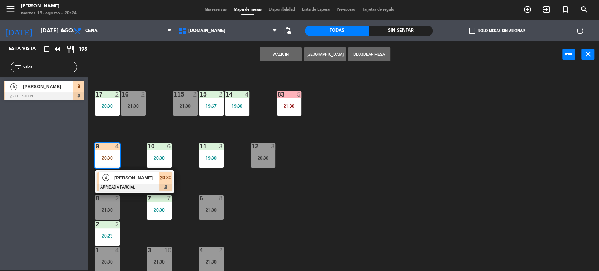
click at [133, 182] on div "[PERSON_NAME]" at bounding box center [137, 178] width 46 height 12
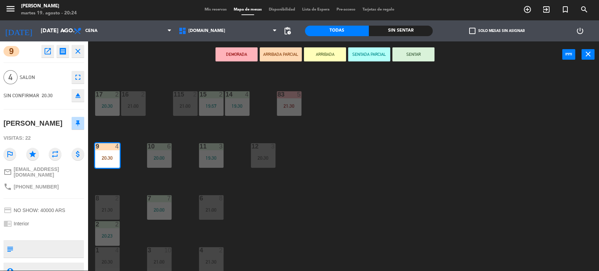
click at [416, 52] on button "SENTAR" at bounding box center [413, 54] width 42 height 14
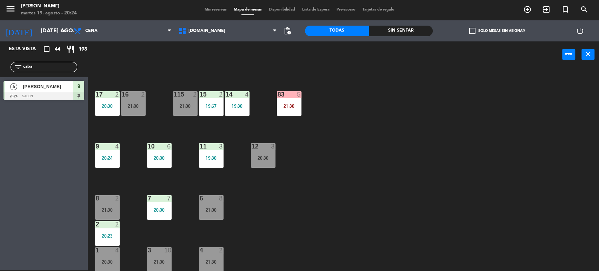
click at [0, 74] on div "filter_list caba" at bounding box center [44, 67] width 88 height 20
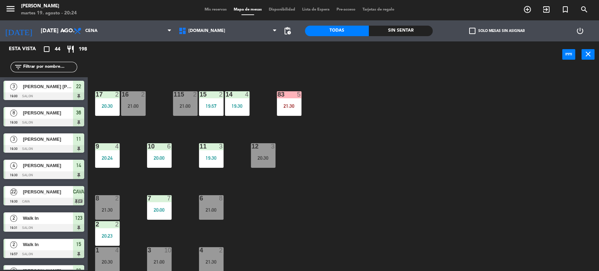
click at [439, 31] on div "check_box_outline_blank Solo mesas sin asignar" at bounding box center [497, 30] width 128 height 21
click at [383, 31] on div "Sin sentar" at bounding box center [401, 31] width 64 height 11
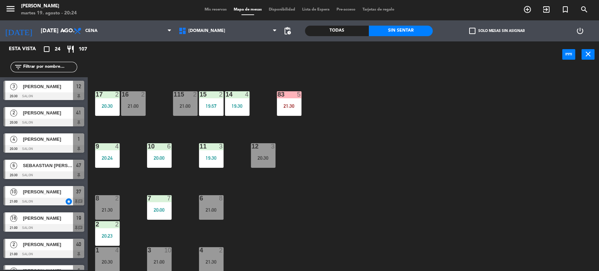
click at [482, 36] on div "check_box_outline_blank Solo mesas sin asignar" at bounding box center [497, 30] width 128 height 21
click at [482, 30] on label "check_box_outline_blank Solo mesas sin asignar" at bounding box center [496, 31] width 55 height 6
click at [497, 31] on input "check_box_outline_blank Solo mesas sin asignar" at bounding box center [497, 31] width 0 height 0
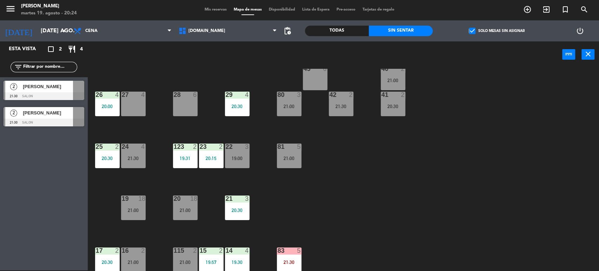
scroll to position [29, 0]
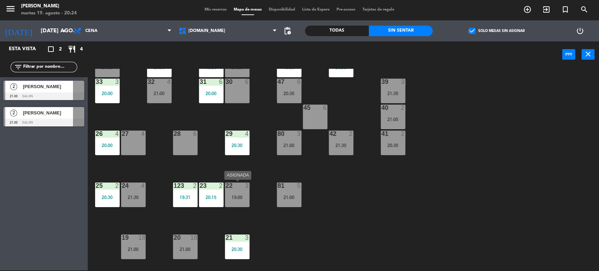
click at [229, 203] on div "22 3 19:00" at bounding box center [237, 194] width 25 height 25
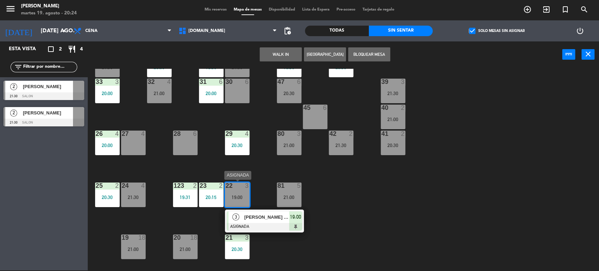
click at [282, 215] on span "[PERSON_NAME] [PERSON_NAME]" at bounding box center [266, 216] width 45 height 7
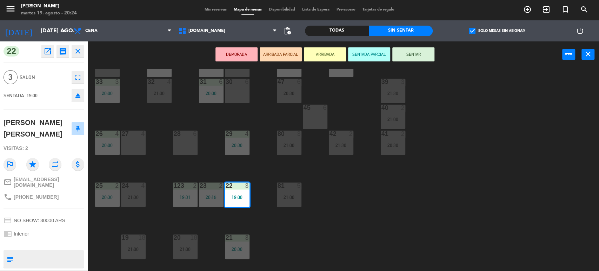
click at [421, 52] on button "SENTAR" at bounding box center [413, 54] width 42 height 14
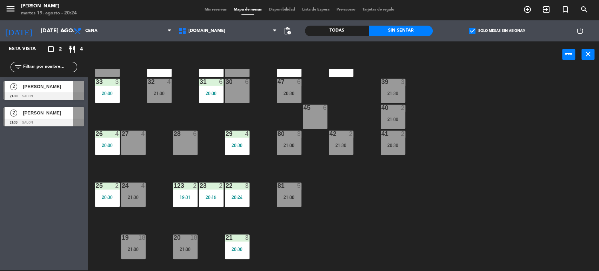
click at [487, 191] on div "34 2 21:30 35 4 20:00 36 8 19:30 43 2 20:30 37 block 10 21:00 CAVA 22 19:30 33 …" at bounding box center [346, 170] width 505 height 203
click at [502, 66] on div "power_input close" at bounding box center [325, 54] width 474 height 27
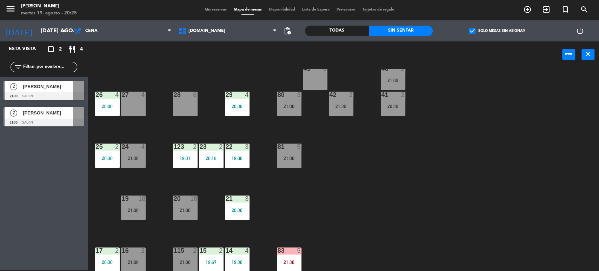
click at [495, 28] on label "check_box Solo mesas sin asignar" at bounding box center [496, 31] width 55 height 6
click at [497, 31] on input "check_box Solo mesas sin asignar" at bounding box center [497, 31] width 0 height 0
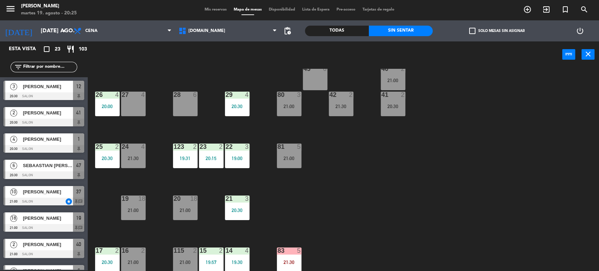
click at [65, 66] on input "text" at bounding box center [49, 67] width 54 height 8
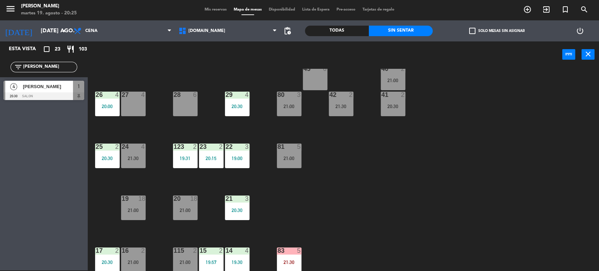
type input "[PERSON_NAME]"
click at [37, 114] on div "Esta vista crop_square 23 restaurant 103 filter_list [PERSON_NAME] 4 [PERSON_NA…" at bounding box center [44, 155] width 88 height 229
click at [65, 89] on span "[PERSON_NAME]" at bounding box center [48, 86] width 50 height 7
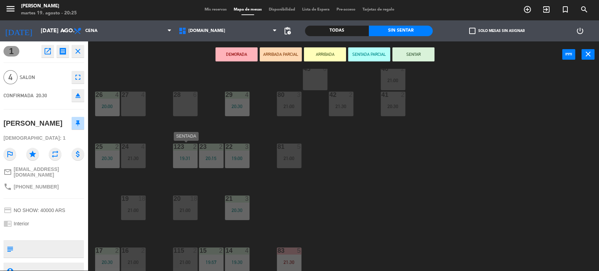
scroll to position [0, 0]
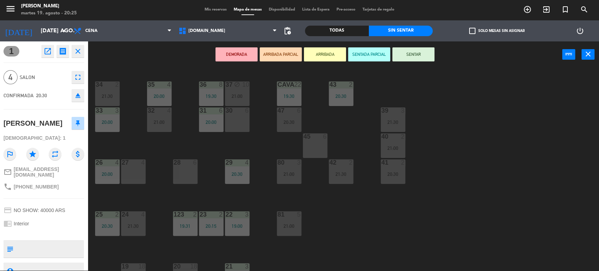
click at [223, 142] on div "34 2 21:30 35 4 20:00 36 8 19:30 43 2 20:30 37 block 10 21:00 CAVA 22 19:30 33 …" at bounding box center [346, 170] width 505 height 203
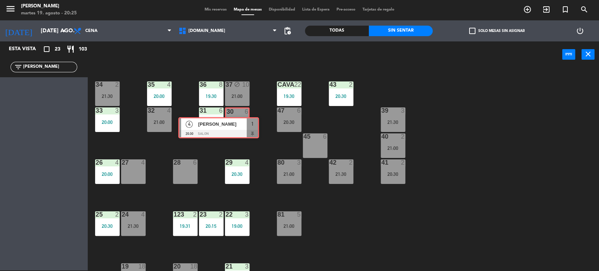
drag, startPoint x: 58, startPoint y: 94, endPoint x: 232, endPoint y: 131, distance: 178.6
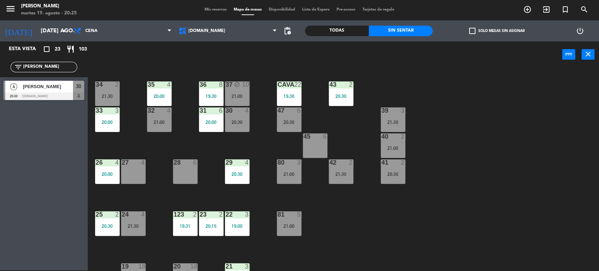
click at [239, 131] on div "30 4 20:30" at bounding box center [237, 119] width 25 height 25
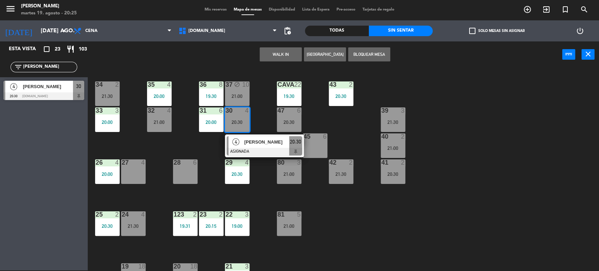
click at [281, 144] on span "[PERSON_NAME]" at bounding box center [266, 141] width 45 height 7
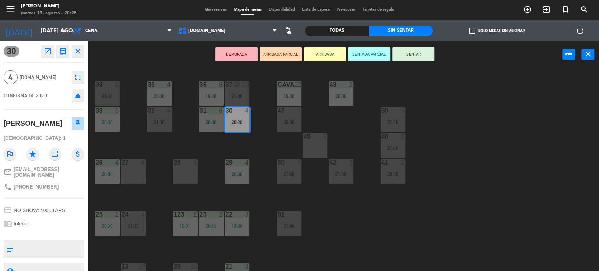
click at [423, 50] on button "SENTAR" at bounding box center [413, 54] width 42 height 14
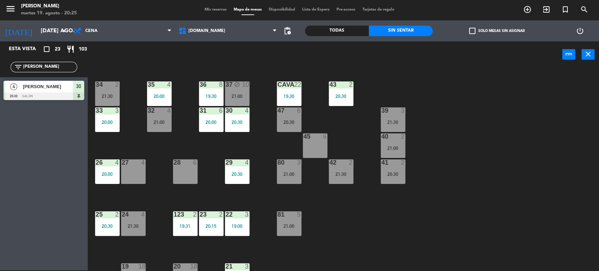
drag, startPoint x: 40, startPoint y: 67, endPoint x: 8, endPoint y: 68, distance: 32.6
click at [9, 68] on div "filter_list [PERSON_NAME]" at bounding box center [44, 67] width 88 height 20
type input "seb"
click at [8, 125] on div "Esta vista crop_square 22 restaurant 99 filter_list seb 6 SEBAASTIAN [PERSON_NA…" at bounding box center [44, 155] width 88 height 229
click at [59, 123] on div "Esta vista crop_square 22 restaurant 99 filter_list seb 6 SEBAASTIAN [PERSON_NA…" at bounding box center [44, 155] width 88 height 229
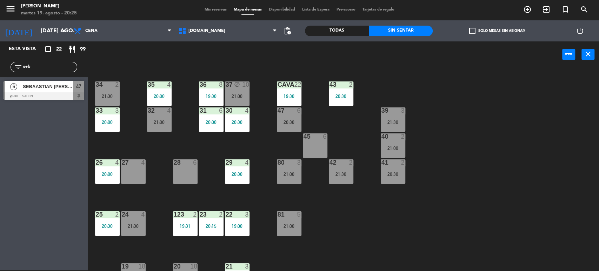
click at [62, 97] on div at bounding box center [44, 96] width 81 height 8
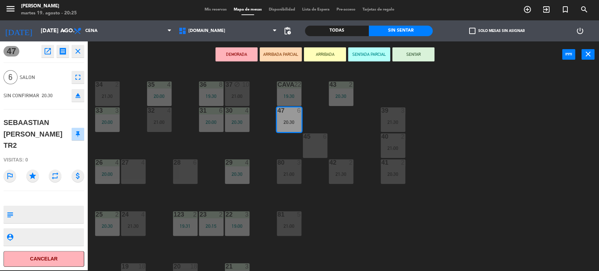
click at [267, 57] on button "ARRIBADA PARCIAL" at bounding box center [281, 54] width 42 height 14
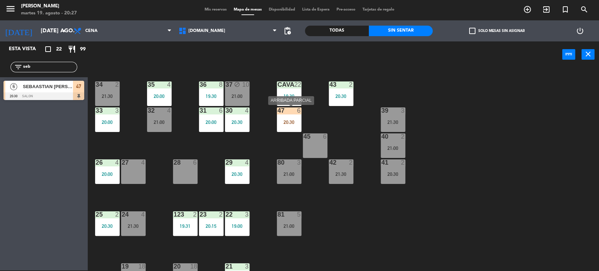
click at [294, 122] on div "20:30" at bounding box center [289, 122] width 25 height 5
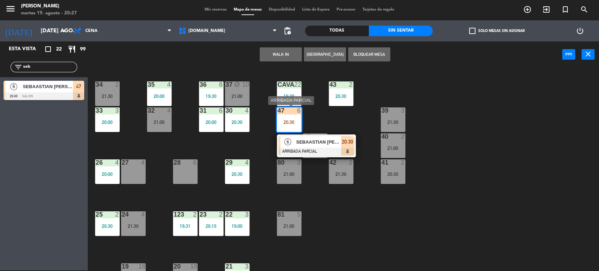
click at [305, 134] on div "6 SEBAASTIAN [PERSON_NAME] TR2 ARRIBADA PARCIAL 20:30" at bounding box center [316, 145] width 79 height 23
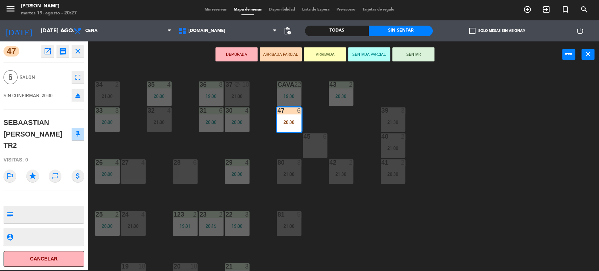
click at [419, 58] on button "SENTAR" at bounding box center [413, 54] width 42 height 14
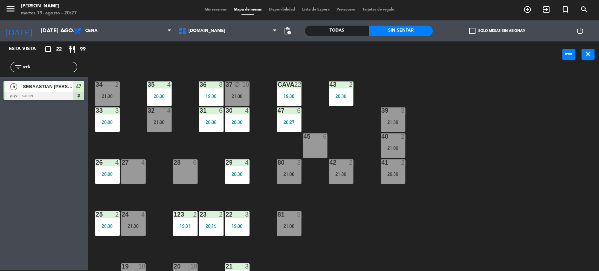
drag, startPoint x: 64, startPoint y: 65, endPoint x: 0, endPoint y: 69, distance: 64.0
click at [0, 69] on div "filter_list seb" at bounding box center [44, 67] width 88 height 20
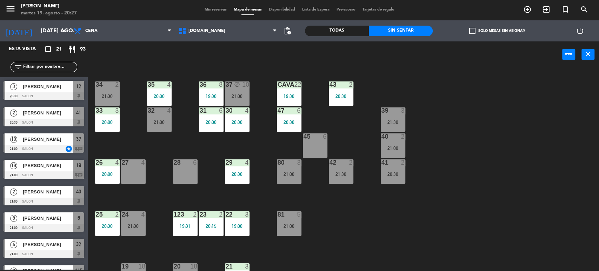
click at [482, 108] on div "34 2 21:30 35 4 20:00 36 8 19:30 43 2 20:30 37 block 10 21:00 CAVA 22 19:30 33 …" at bounding box center [346, 170] width 505 height 203
click at [522, 90] on div "34 2 21:30 35 4 20:00 36 8 19:30 43 2 20:30 37 block 10 21:00 CAVA 22 19:30 33 …" at bounding box center [346, 170] width 505 height 203
click at [343, 32] on div "Todas" at bounding box center [337, 31] width 64 height 11
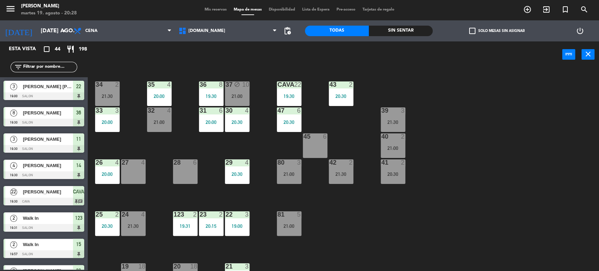
click at [44, 71] on div "filter_list" at bounding box center [44, 67] width 67 height 11
click at [45, 68] on input "text" at bounding box center [49, 67] width 54 height 8
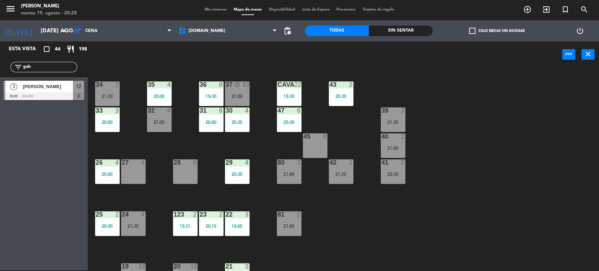
type input "gab"
click at [176, 64] on div "power_input close" at bounding box center [325, 54] width 474 height 27
click at [71, 103] on div "3 [PERSON_NAME] 20:30 SALON 12" at bounding box center [44, 90] width 88 height 26
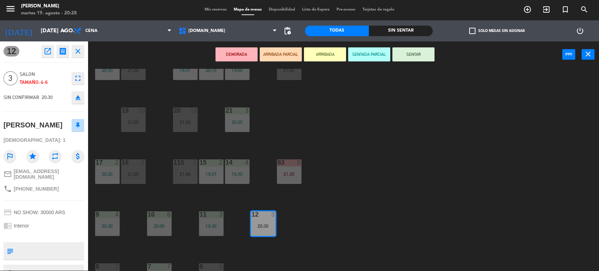
scroll to position [195, 0]
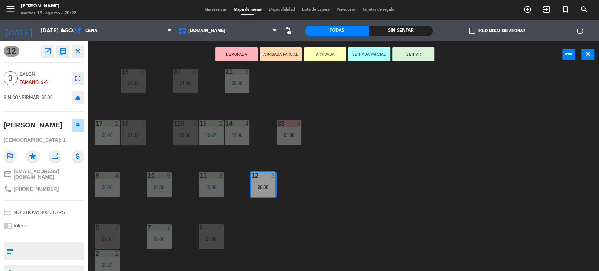
click at [129, 140] on div "16 2 21:00" at bounding box center [133, 132] width 25 height 25
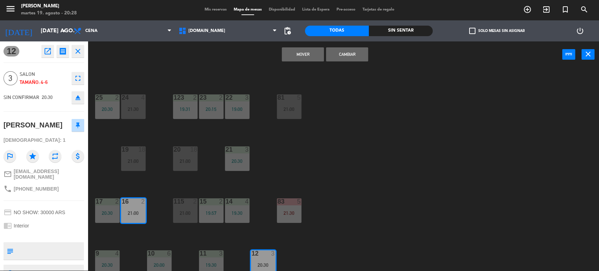
scroll to position [156, 0]
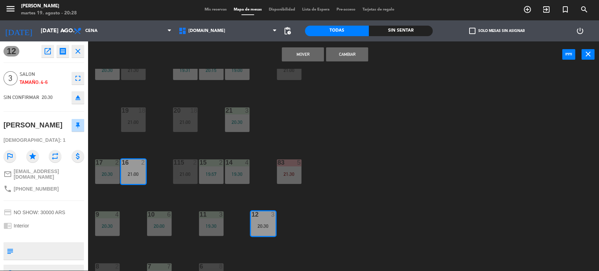
click at [331, 51] on button "Cambiar" at bounding box center [347, 54] width 42 height 14
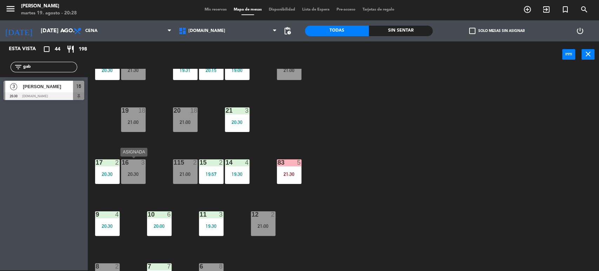
click at [127, 172] on div "20:30" at bounding box center [133, 174] width 25 height 5
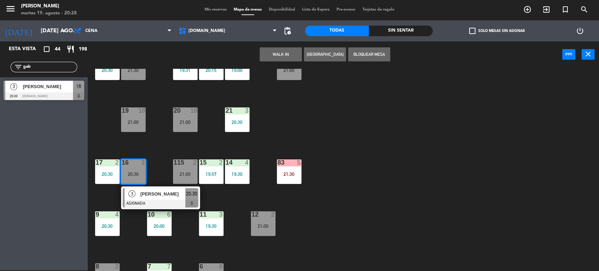
click at [161, 194] on span "[PERSON_NAME]" at bounding box center [162, 193] width 45 height 7
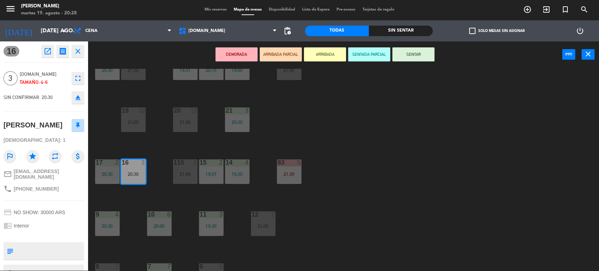
click at [414, 57] on button "SENTAR" at bounding box center [413, 54] width 42 height 14
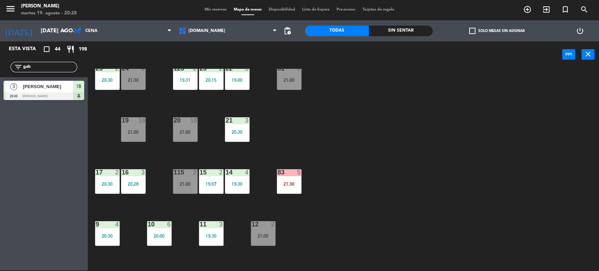
scroll to position [0, 0]
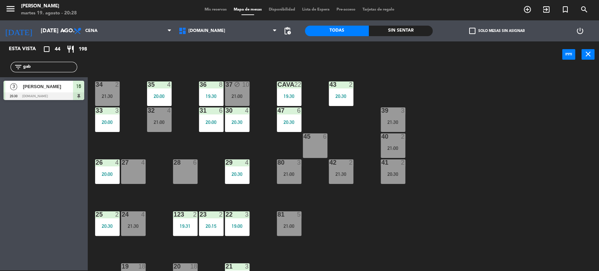
click at [385, 117] on div "39 3 21:30" at bounding box center [393, 119] width 25 height 25
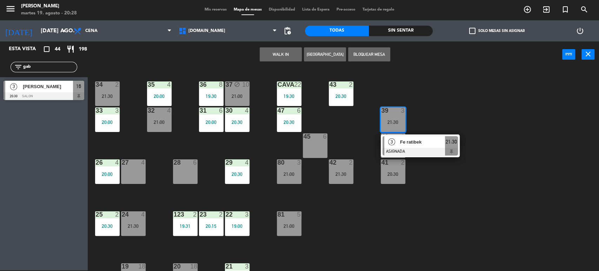
click at [370, 206] on div "34 2 21:30 35 4 20:00 36 8 19:30 43 2 20:30 37 block 10 21:00 CAVA 22 19:30 33 …" at bounding box center [346, 170] width 505 height 203
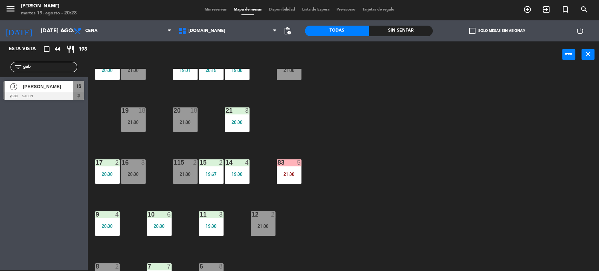
scroll to position [224, 0]
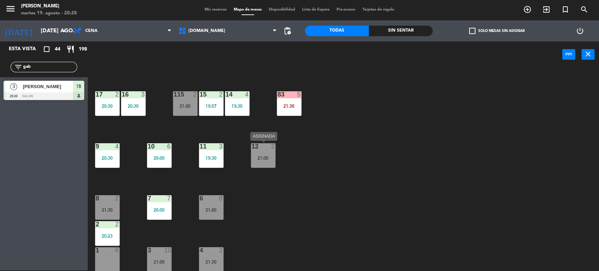
click at [270, 153] on div "12 2 21:00" at bounding box center [263, 155] width 25 height 25
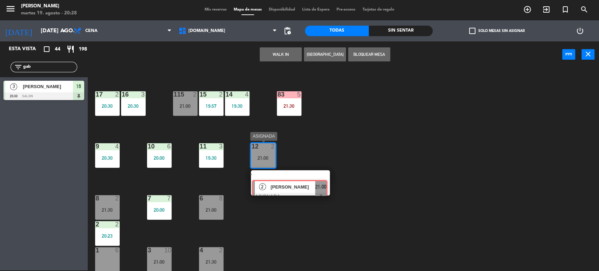
click at [303, 190] on div "2 [PERSON_NAME] ASIGNADA 21:00" at bounding box center [290, 182] width 89 height 25
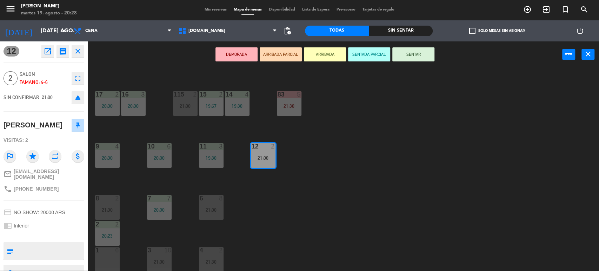
click at [245, 244] on div "34 2 21:30 35 4 20:00 36 8 19:30 43 2 20:30 37 block 10 21:00 CAVA 22 19:30 33 …" at bounding box center [346, 170] width 505 height 203
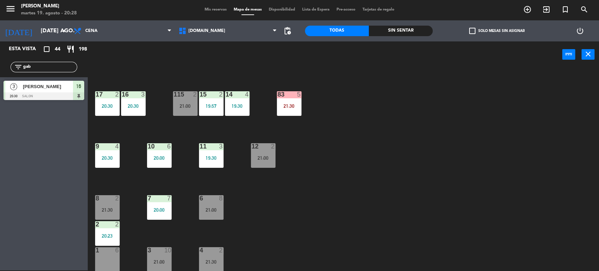
scroll to position [107, 0]
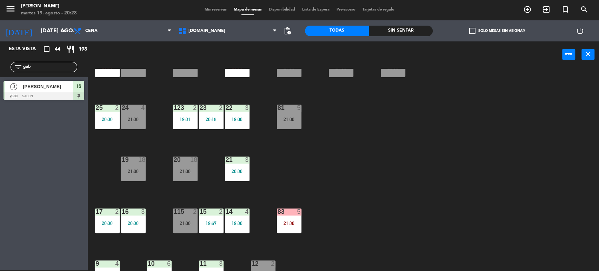
click at [145, 118] on div "21:30" at bounding box center [133, 119] width 25 height 5
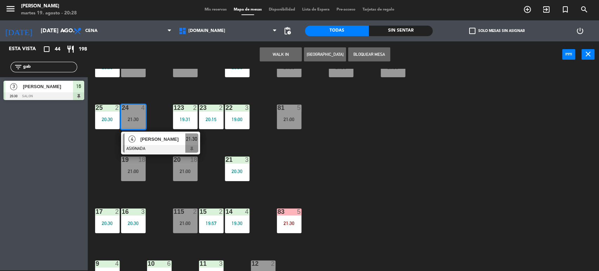
scroll to position [224, 0]
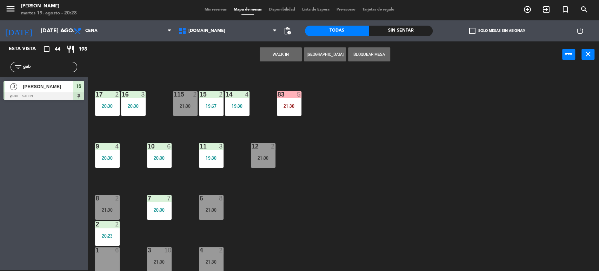
click at [251, 163] on div "12 2 21:00" at bounding box center [263, 155] width 25 height 25
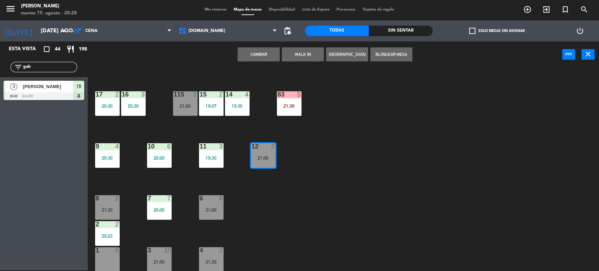
click at [268, 55] on button "Cambiar" at bounding box center [259, 54] width 42 height 14
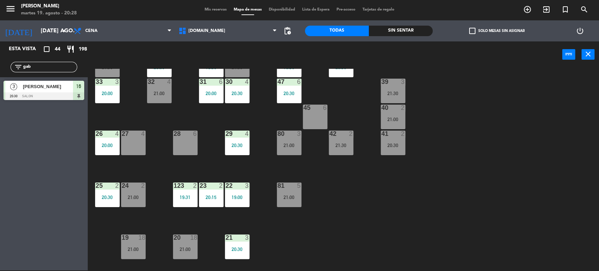
scroll to position [0, 0]
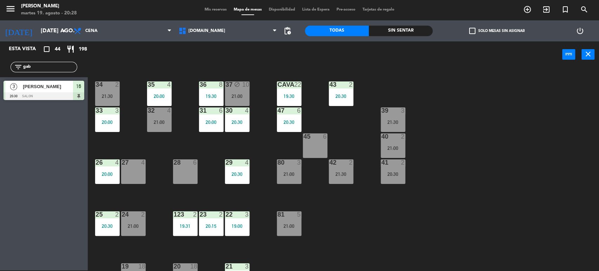
click at [389, 175] on div "20:30" at bounding box center [393, 174] width 25 height 5
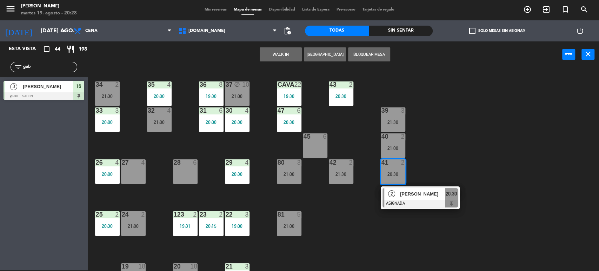
click at [135, 170] on div "27 4" at bounding box center [133, 171] width 25 height 25
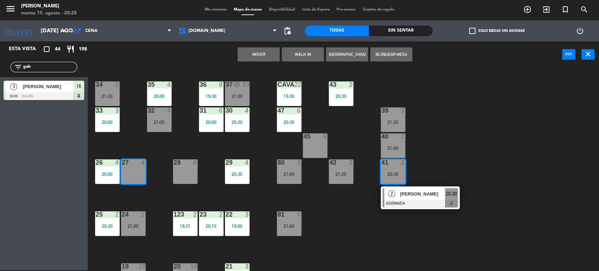
click at [267, 54] on button "Mover" at bounding box center [259, 54] width 42 height 14
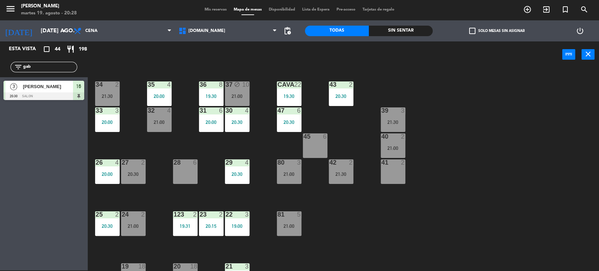
click at [475, 124] on div "34 2 21:30 35 4 20:00 36 8 19:30 43 2 20:30 37 block 10 21:00 CAVA 22 19:30 33 …" at bounding box center [346, 170] width 505 height 203
click at [396, 113] on div at bounding box center [393, 110] width 12 height 6
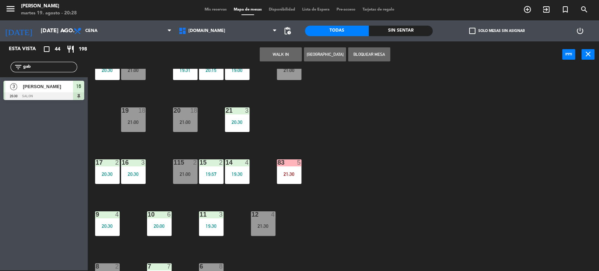
scroll to position [224, 0]
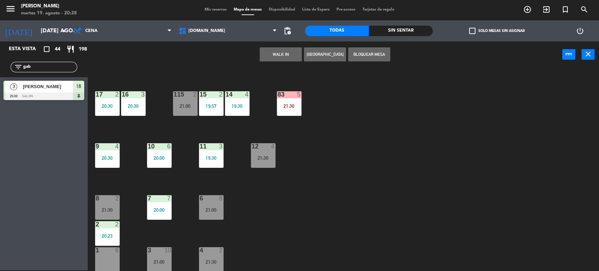
click at [103, 259] on div "1 6" at bounding box center [107, 259] width 25 height 25
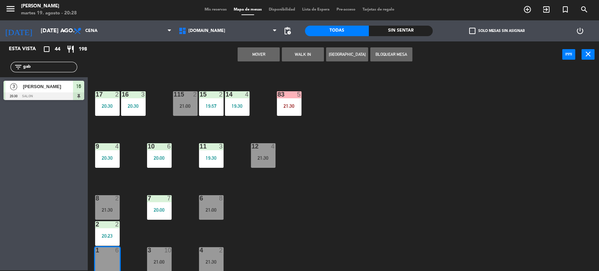
click at [258, 53] on button "Mover" at bounding box center [259, 54] width 42 height 14
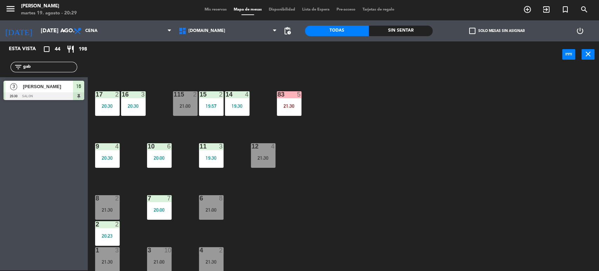
click at [596, 148] on div "34 2 21:30 35 4 20:00 36 8 19:30 43 2 20:30 37 block 10 21:00 CAVA 22 19:30 33 …" at bounding box center [346, 170] width 505 height 203
drag, startPoint x: 51, startPoint y: 65, endPoint x: 4, endPoint y: 73, distance: 47.5
click at [4, 73] on div "filter_list gab" at bounding box center [44, 67] width 88 height 20
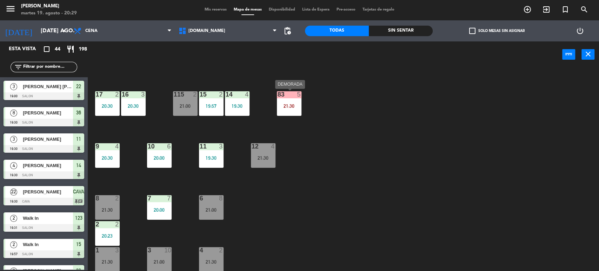
click at [355, 118] on div "34 2 21:30 35 4 20:00 36 8 19:30 43 2 20:30 37 block 10 21:00 CAVA 22 19:30 33 …" at bounding box center [346, 170] width 505 height 203
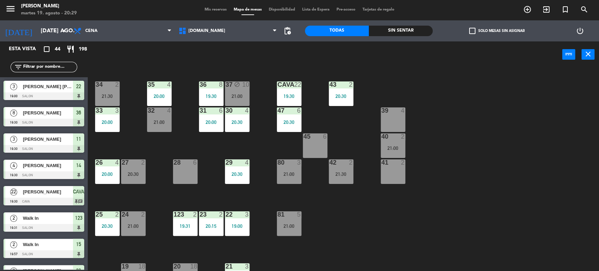
click at [426, 26] on div "Sin sentar" at bounding box center [401, 31] width 64 height 11
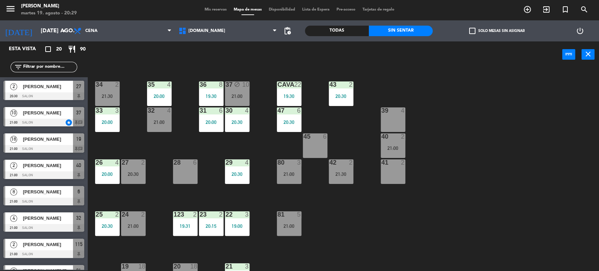
click at [539, 206] on div "34 2 21:30 35 4 20:00 36 8 19:30 43 2 20:30 37 block 10 21:00 CAVA 22 19:30 33 …" at bounding box center [346, 170] width 505 height 203
drag, startPoint x: 327, startPoint y: 40, endPoint x: 330, endPoint y: 39, distance: 3.6
click at [327, 40] on div "Todas Sin sentar" at bounding box center [369, 30] width 128 height 21
click at [351, 28] on div "Todas" at bounding box center [337, 31] width 64 height 11
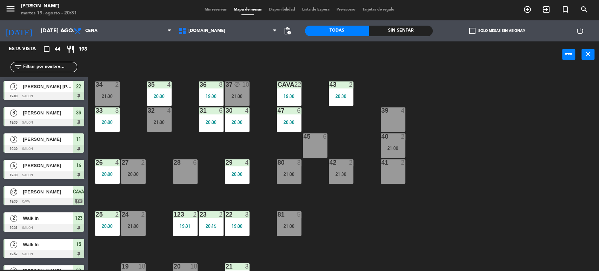
click at [46, 68] on input "text" at bounding box center [49, 67] width 54 height 8
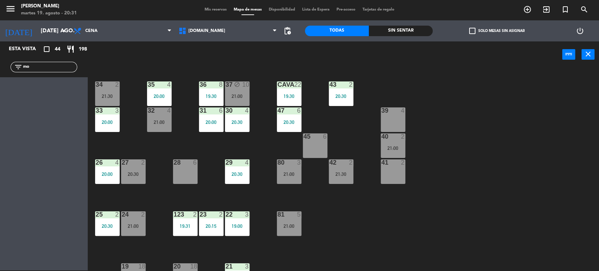
type input "m"
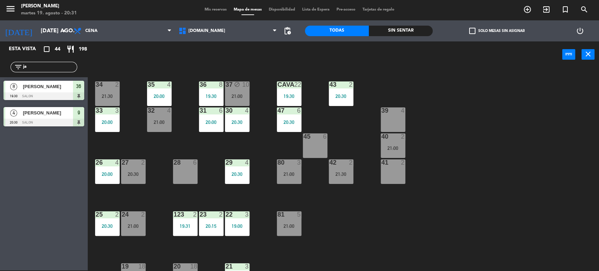
type input "j"
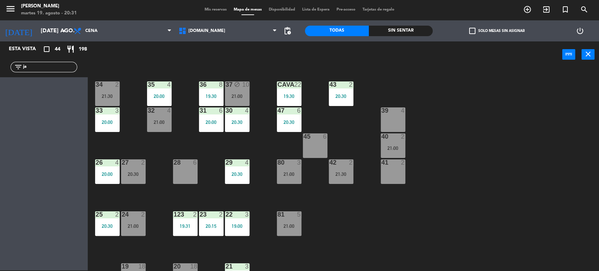
type input "j"
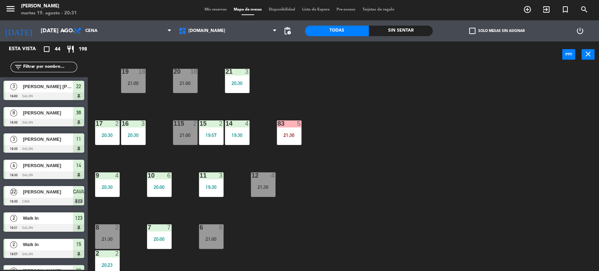
scroll to position [224, 0]
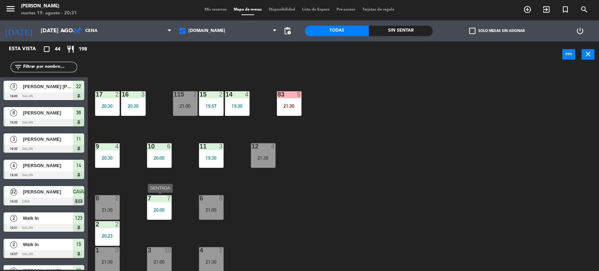
click at [158, 205] on div "7 7 20:00" at bounding box center [159, 207] width 25 height 25
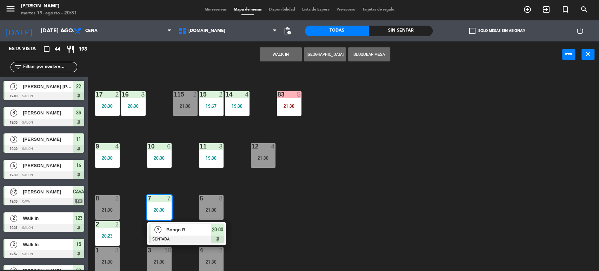
click at [279, 213] on div "34 2 21:30 35 4 20:00 36 8 19:30 43 2 20:30 37 block 10 21:00 CAVA 22 19:30 33 …" at bounding box center [346, 170] width 505 height 203
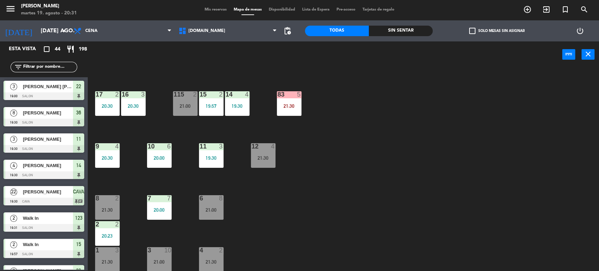
click at [411, 30] on div "Sin sentar" at bounding box center [401, 31] width 64 height 11
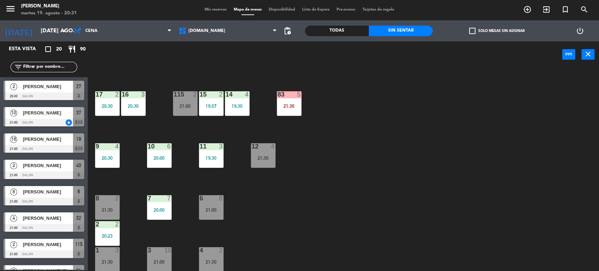
click at [51, 64] on input "text" at bounding box center [49, 67] width 54 height 8
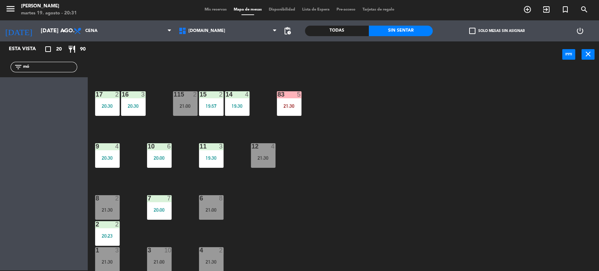
type input "m"
type input "j"
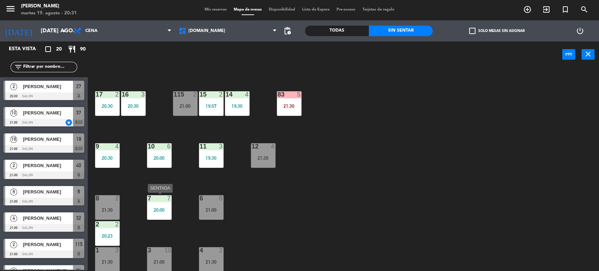
click at [154, 217] on div "7 7 20:00" at bounding box center [159, 207] width 25 height 25
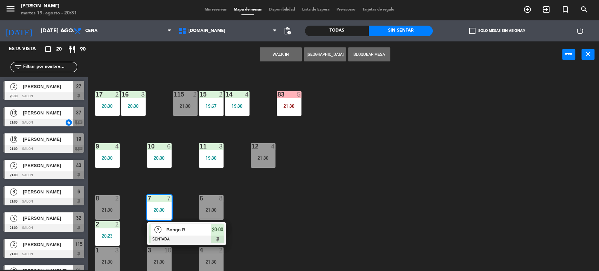
click at [175, 228] on div "7 Bongo B SENTADA 20:00" at bounding box center [186, 233] width 89 height 23
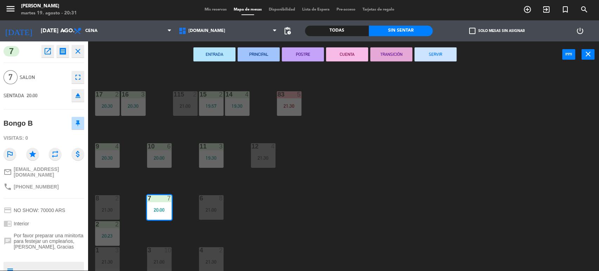
drag, startPoint x: 11, startPoint y: 118, endPoint x: 50, endPoint y: 124, distance: 39.5
click at [50, 124] on div "Bongo B" at bounding box center [44, 123] width 81 height 18
click at [439, 162] on div "34 2 21:30 35 4 20:00 36 8 19:30 43 2 20:30 37 block 10 21:00 CAVA 22 19:30 33 …" at bounding box center [346, 170] width 505 height 203
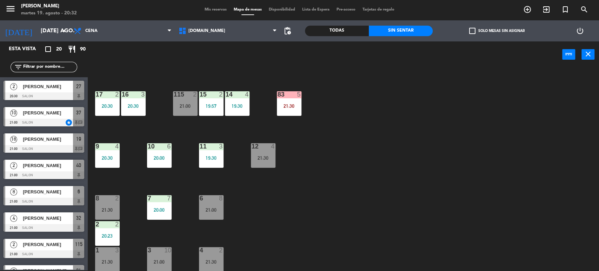
click at [155, 211] on div "20:00" at bounding box center [159, 209] width 25 height 5
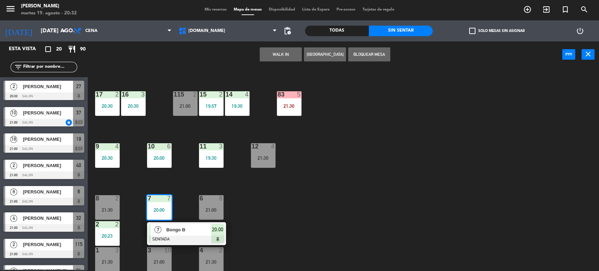
drag, startPoint x: 160, startPoint y: 243, endPoint x: 168, endPoint y: 234, distance: 12.4
click at [161, 243] on div "7 Bongo B SENTADA 20:00" at bounding box center [186, 233] width 89 height 23
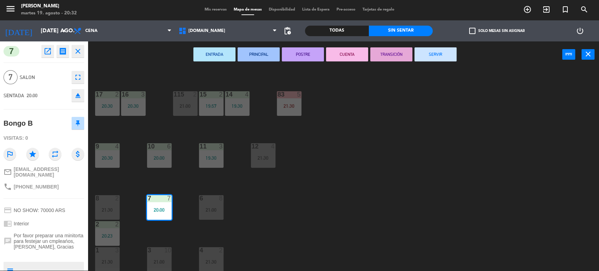
click at [170, 232] on div "34 2 21:30 35 4 20:00 36 8 19:30 43 2 20:30 37 block 10 21:00 CAVA 22 19:30 33 …" at bounding box center [346, 170] width 505 height 203
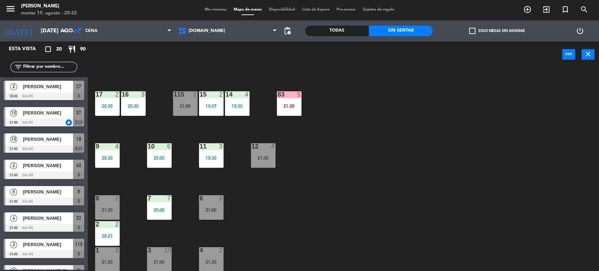
click at [220, 204] on div "6 8 21:00" at bounding box center [211, 207] width 25 height 25
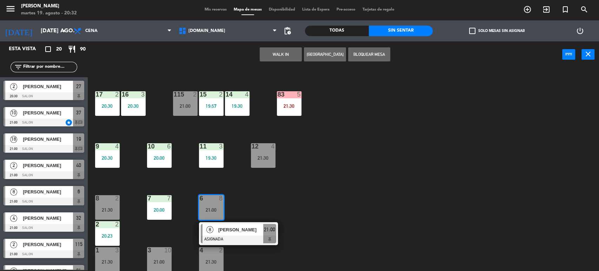
click at [241, 224] on div "[PERSON_NAME]" at bounding box center [241, 230] width 46 height 12
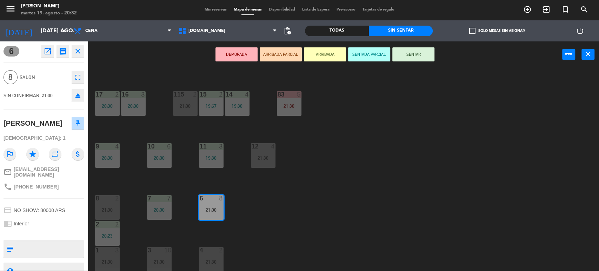
click at [241, 224] on div "34 2 21:30 35 4 20:00 36 8 19:30 43 2 20:30 37 block 10 21:00 CAVA 22 19:30 33 …" at bounding box center [346, 170] width 505 height 203
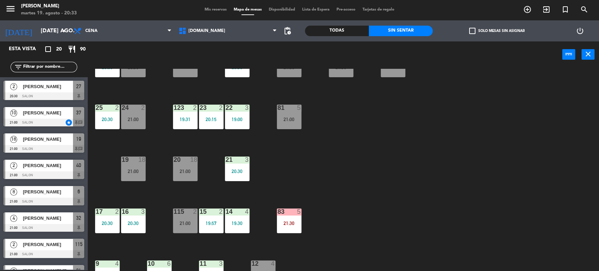
scroll to position [0, 0]
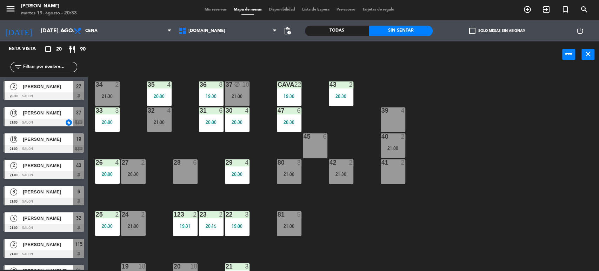
click at [432, 186] on div "34 2 21:30 35 4 20:00 36 8 19:30 43 2 20:30 37 block 10 21:00 CAVA 22 19:30 33 …" at bounding box center [346, 170] width 505 height 203
click at [480, 31] on label "check_box_outline_blank Solo mesas sin asignar" at bounding box center [496, 31] width 55 height 6
click at [497, 31] on input "check_box_outline_blank Solo mesas sin asignar" at bounding box center [497, 31] width 0 height 0
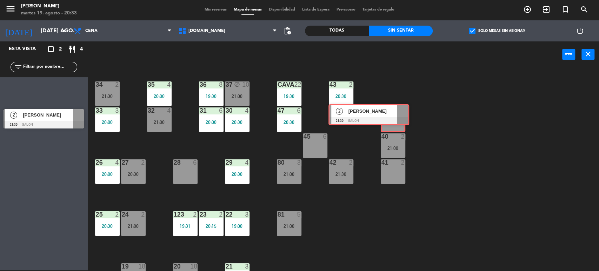
drag, startPoint x: 62, startPoint y: 87, endPoint x: 387, endPoint y: 111, distance: 325.9
click at [387, 111] on div "Esta vista crop_square 2 restaurant 4 filter_list 2 [PERSON_NAME] 21:30 SALON 2…" at bounding box center [299, 156] width 599 height 230
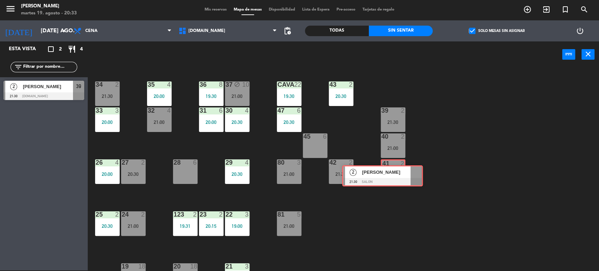
drag, startPoint x: 89, startPoint y: 122, endPoint x: 460, endPoint y: 196, distance: 378.6
click at [391, 173] on div "Esta vista crop_square 2 restaurant 4 filter_list 2 [PERSON_NAME] 21:30 [DOMAIN…" at bounding box center [299, 156] width 599 height 230
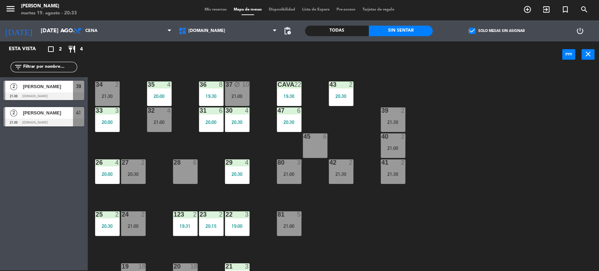
click at [464, 198] on div "34 2 21:30 35 4 20:00 36 8 19:30 43 2 20:30 37 block 10 21:00 CAVA 22 19:30 33 …" at bounding box center [346, 170] width 505 height 203
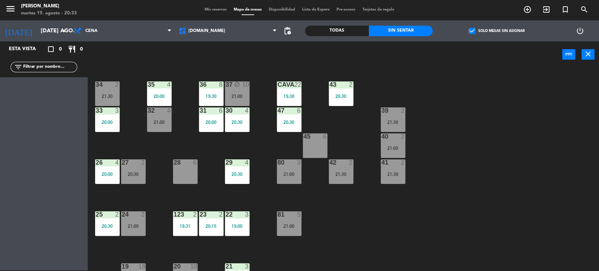
click at [480, 32] on label "check_box Solo mesas sin asignar" at bounding box center [496, 31] width 55 height 6
click at [497, 31] on input "check_box Solo mesas sin asignar" at bounding box center [497, 31] width 0 height 0
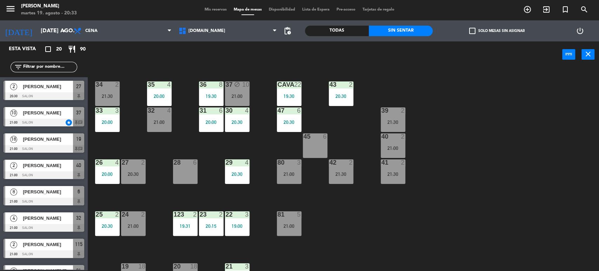
click at [482, 211] on div "34 2 21:30 35 4 20:00 36 8 19:30 43 2 20:30 37 block 10 21:00 CAVA 22 19:30 33 …" at bounding box center [346, 170] width 505 height 203
click at [159, 181] on div "34 2 21:30 35 4 20:00 36 8 19:30 43 2 20:30 37 block 10 21:00 CAVA 22 19:30 33 …" at bounding box center [346, 170] width 505 height 203
click at [134, 169] on div "27 2 20:30" at bounding box center [133, 171] width 25 height 25
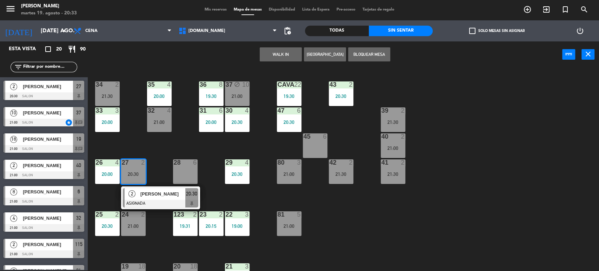
click at [159, 145] on div "34 2 21:30 35 4 20:00 36 8 19:30 43 2 20:30 37 block 10 21:00 CAVA 22 19:30 33 …" at bounding box center [346, 170] width 505 height 203
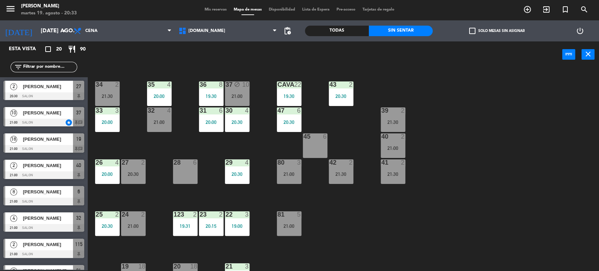
click at [118, 126] on div "33 3 20:00" at bounding box center [107, 119] width 25 height 25
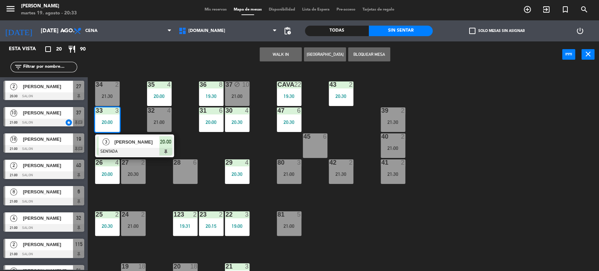
click at [138, 112] on div "34 2 21:30 35 4 20:00 36 8 19:30 43 2 20:30 37 block 10 21:00 CAVA 22 19:30 33 …" at bounding box center [346, 170] width 505 height 203
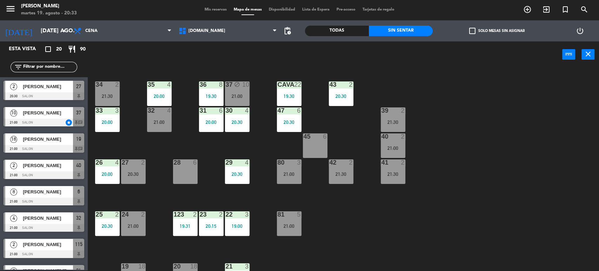
click at [161, 122] on div "21:00" at bounding box center [159, 122] width 25 height 5
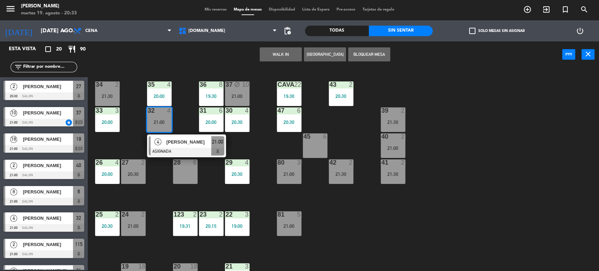
click at [107, 141] on div "34 2 21:30 35 4 20:00 36 8 19:30 43 2 20:30 37 block 10 21:00 CAVA 22 19:30 33 …" at bounding box center [346, 170] width 505 height 203
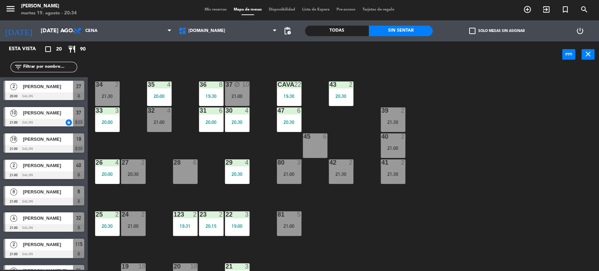
scroll to position [78, 0]
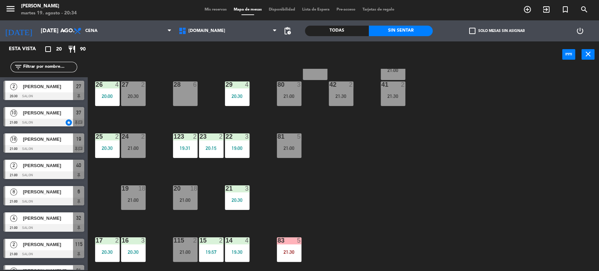
click at [139, 200] on div "21:00" at bounding box center [133, 200] width 25 height 5
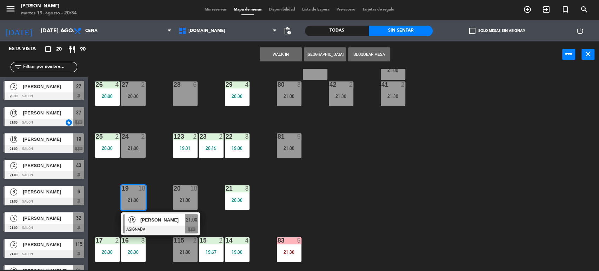
click at [355, 215] on div "34 2 21:30 35 4 20:00 36 8 19:30 43 2 20:30 37 block 10 21:00 CAVA 22 19:30 33 …" at bounding box center [346, 170] width 505 height 203
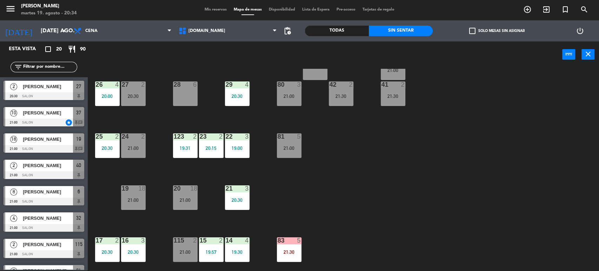
click at [292, 137] on div at bounding box center [289, 136] width 12 height 6
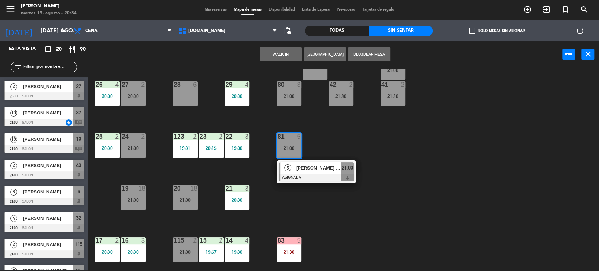
click at [329, 213] on div "34 2 21:30 35 4 20:00 36 8 19:30 43 2 20:30 37 block 10 21:00 CAVA 22 19:30 33 …" at bounding box center [346, 170] width 505 height 203
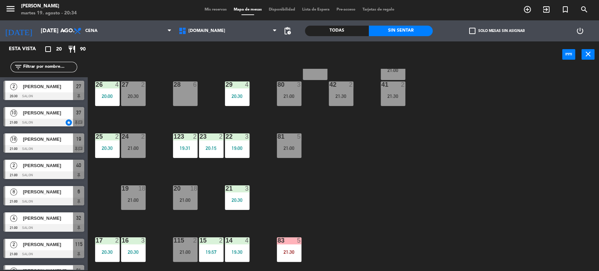
scroll to position [0, 0]
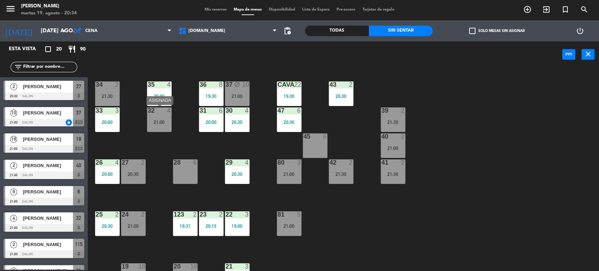
click at [154, 122] on div "21:00" at bounding box center [159, 122] width 25 height 5
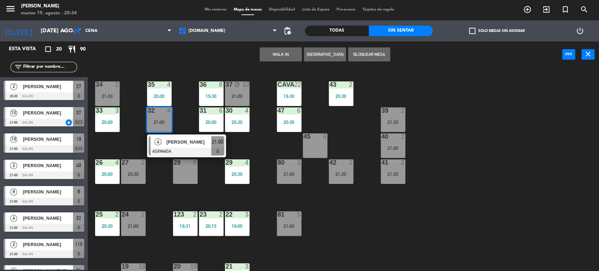
click at [114, 146] on div "34 2 21:30 35 4 20:00 36 8 19:30 43 2 20:30 37 block 10 21:00 CAVA 22 19:30 33 …" at bounding box center [346, 170] width 505 height 203
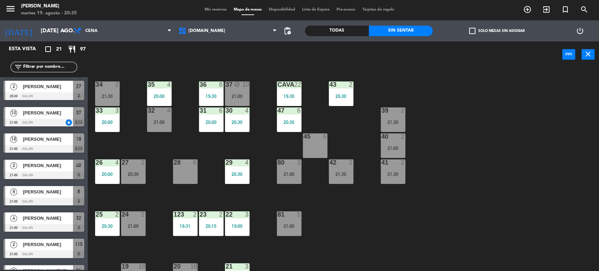
click at [47, 64] on input "text" at bounding box center [49, 67] width 54 height 8
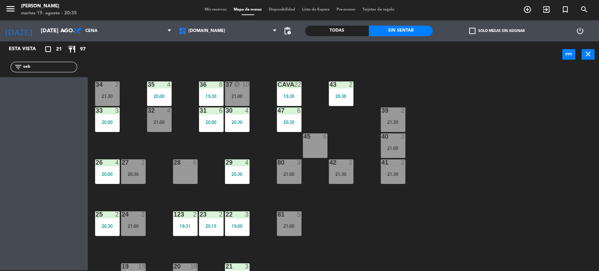
type input "seb"
click at [320, 31] on div "Todas" at bounding box center [337, 31] width 64 height 11
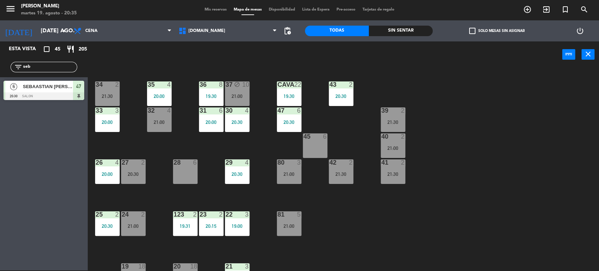
click at [33, 86] on span "SEBAASTIAN [PERSON_NAME] TR2" at bounding box center [48, 86] width 50 height 7
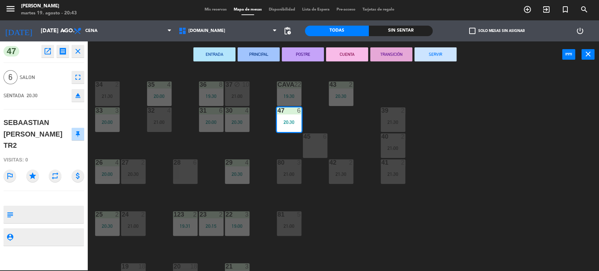
click at [598, 111] on div "34 2 21:30 35 4 20:00 36 8 19:30 43 2 20:30 37 block 10 21:00 CAVA 22 19:30 33 …" at bounding box center [346, 170] width 505 height 203
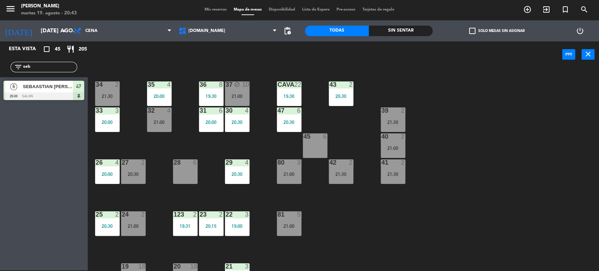
drag, startPoint x: 61, startPoint y: 64, endPoint x: 0, endPoint y: 66, distance: 61.4
click at [0, 66] on div "filter_list seb" at bounding box center [44, 67] width 88 height 20
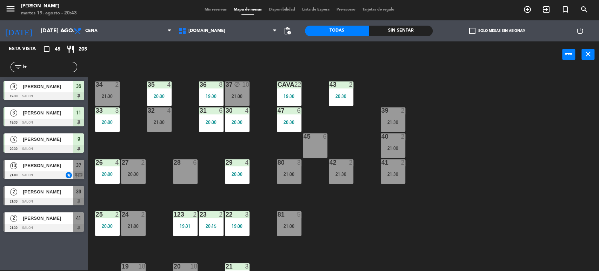
type input "l"
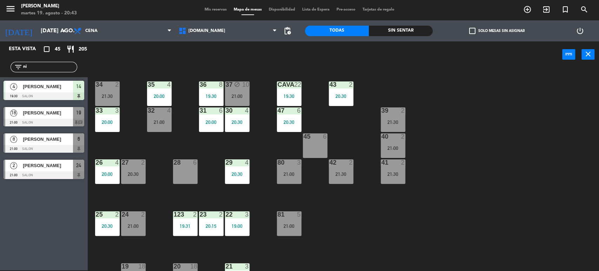
type input "n"
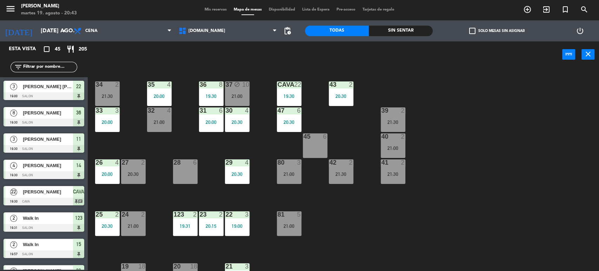
click at [401, 24] on div "Todas Sin sentar" at bounding box center [369, 30] width 128 height 21
click at [403, 26] on div "Sin sentar" at bounding box center [401, 31] width 64 height 11
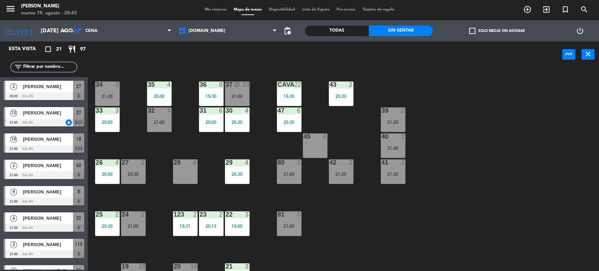
click at [497, 153] on div "34 2 21:30 35 4 20:00 36 8 19:30 43 2 20:30 37 block 10 21:00 CAVA 22 19:30 33 …" at bounding box center [346, 170] width 505 height 203
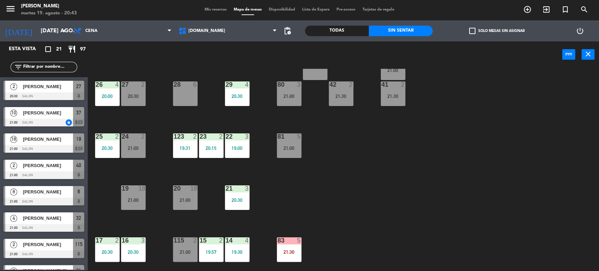
scroll to position [117, 0]
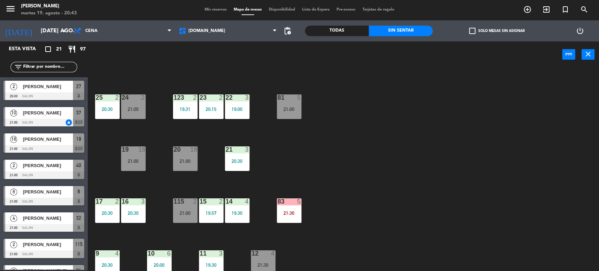
click at [191, 167] on div "20 18 21:00" at bounding box center [185, 158] width 25 height 25
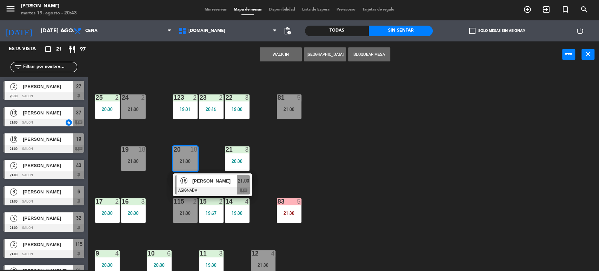
click at [200, 179] on span "[PERSON_NAME]" at bounding box center [214, 180] width 45 height 7
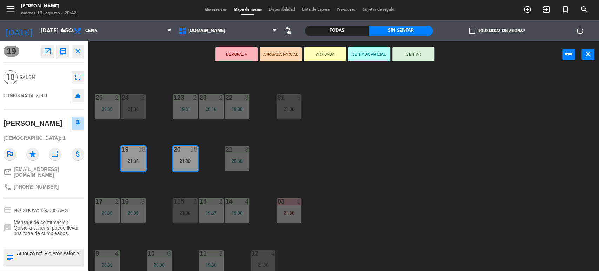
click at [421, 49] on button "SENTAR" at bounding box center [413, 54] width 42 height 14
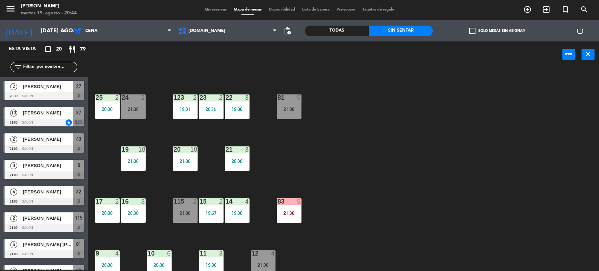
scroll to position [78, 0]
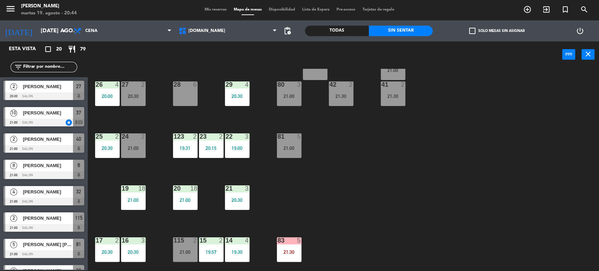
click at [383, 188] on div "34 2 21:30 35 4 20:00 36 8 19:30 43 2 20:30 37 block 10 21:00 CAVA 22 19:30 33 …" at bounding box center [346, 170] width 505 height 203
